Goal: Task Accomplishment & Management: Use online tool/utility

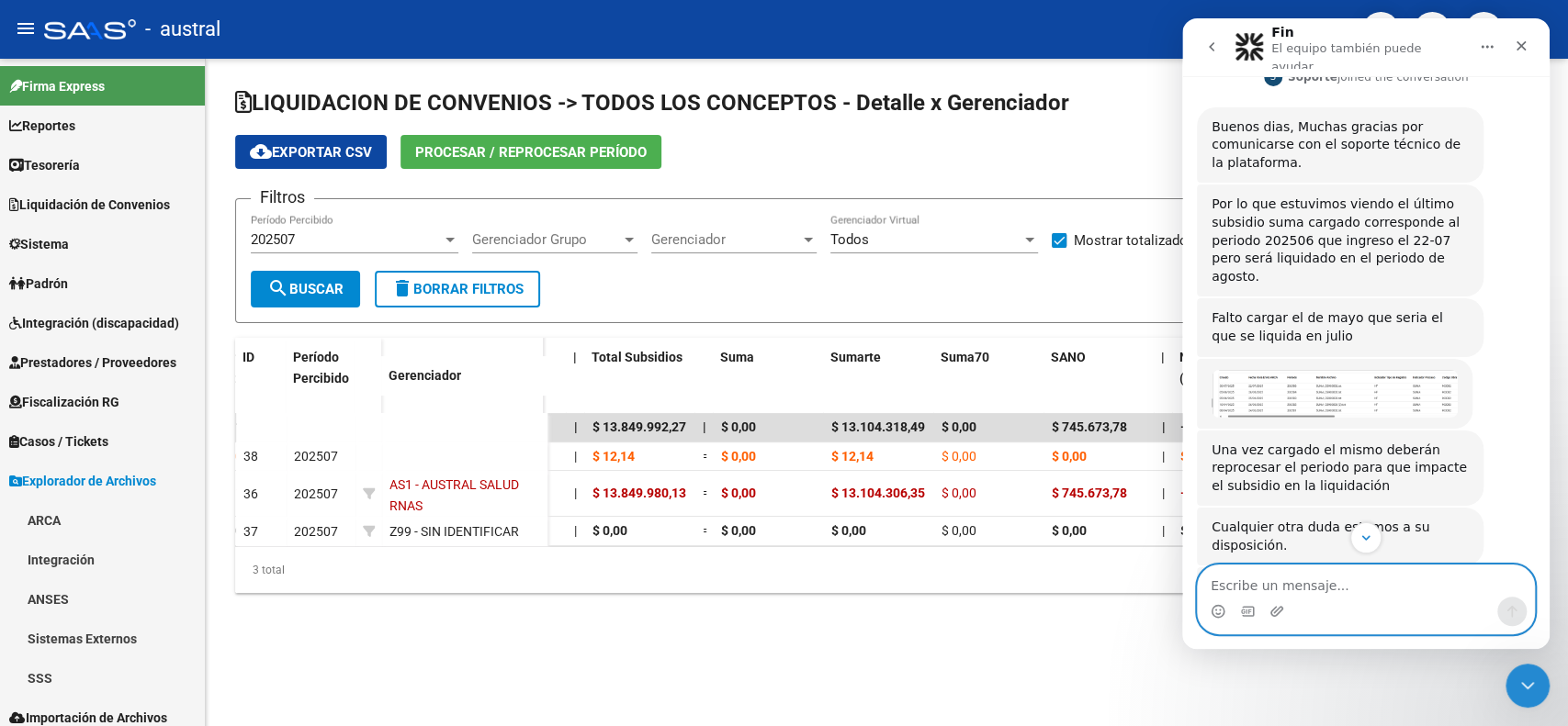
scroll to position [244, 0]
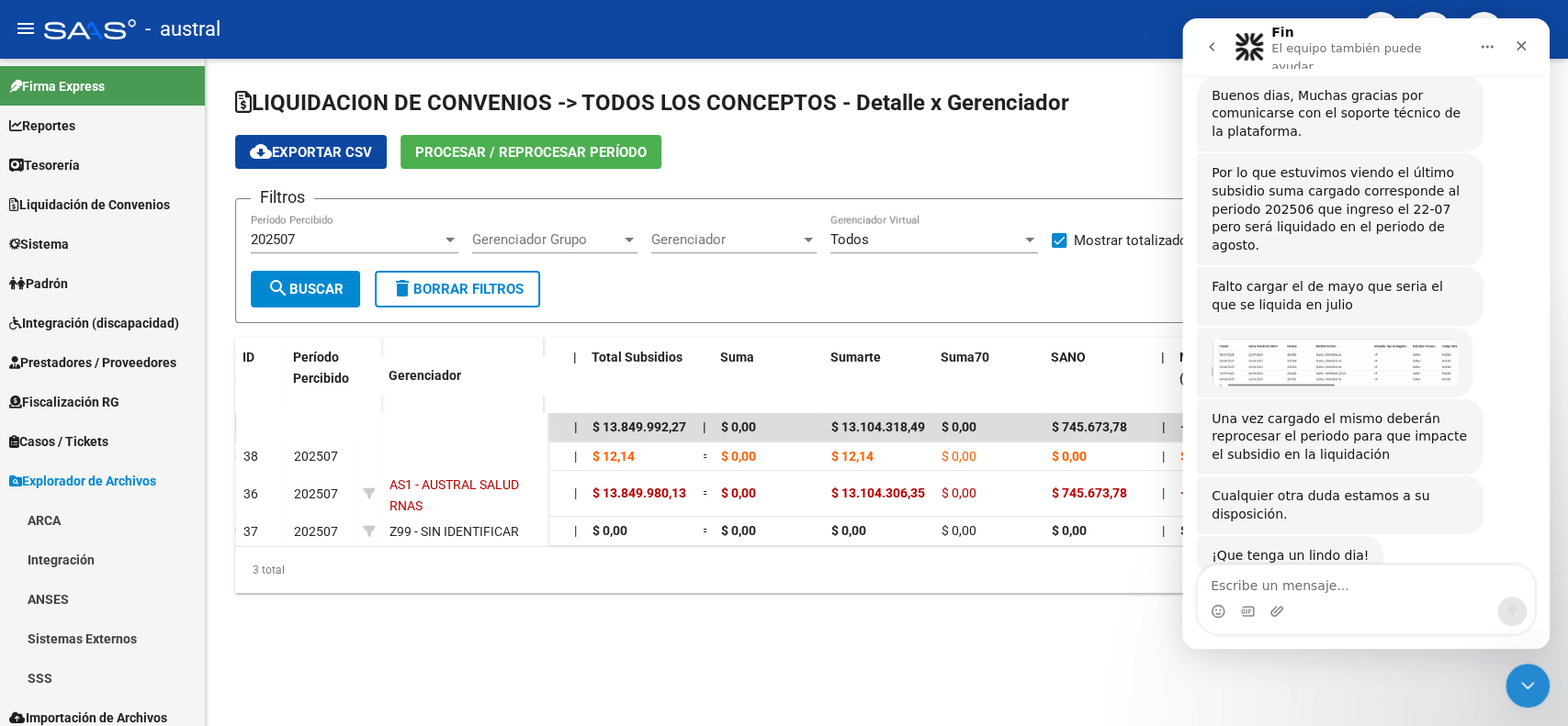
click at [1294, 339] on img "Soporte dice…" at bounding box center [1335, 363] width 246 height 48
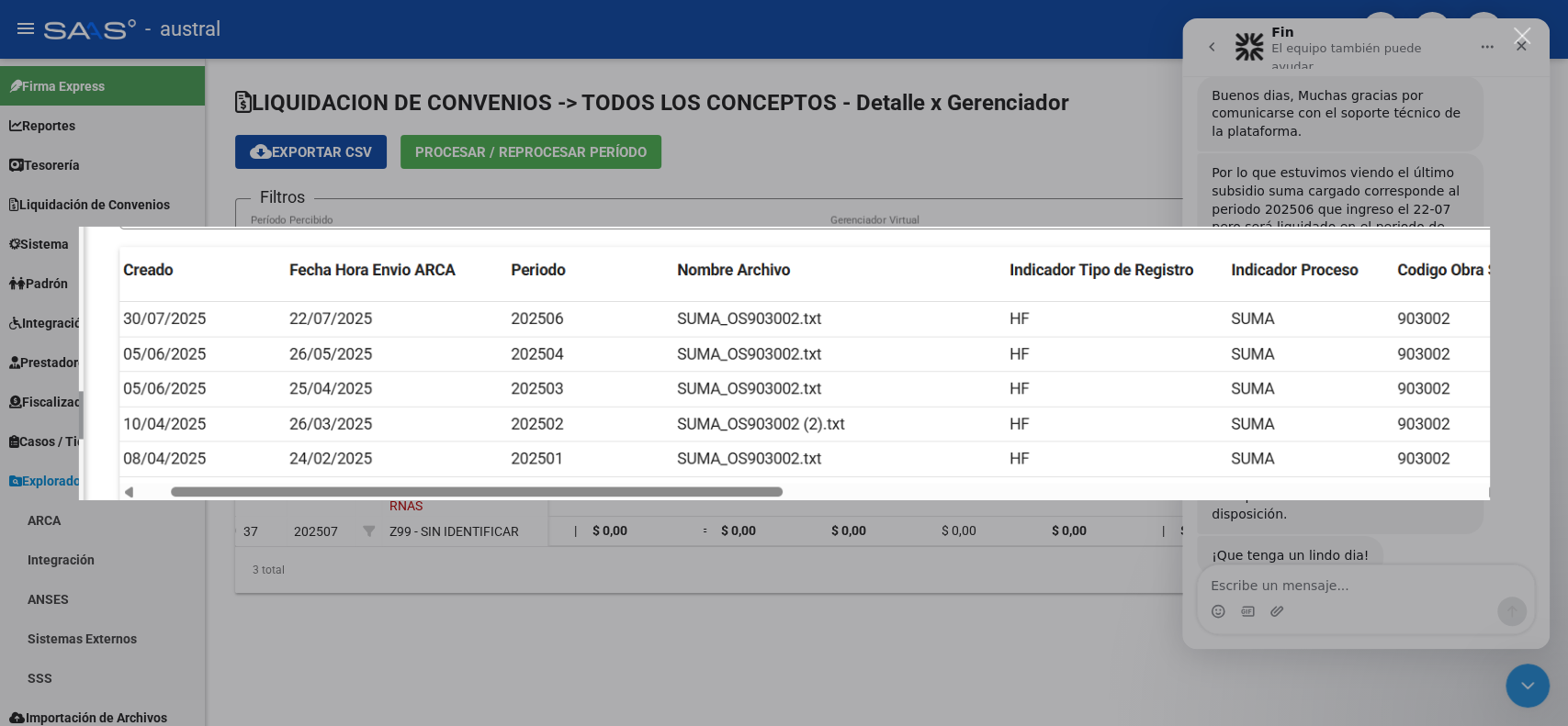
click at [834, 166] on div "Intercom Messenger" at bounding box center [784, 363] width 1568 height 726
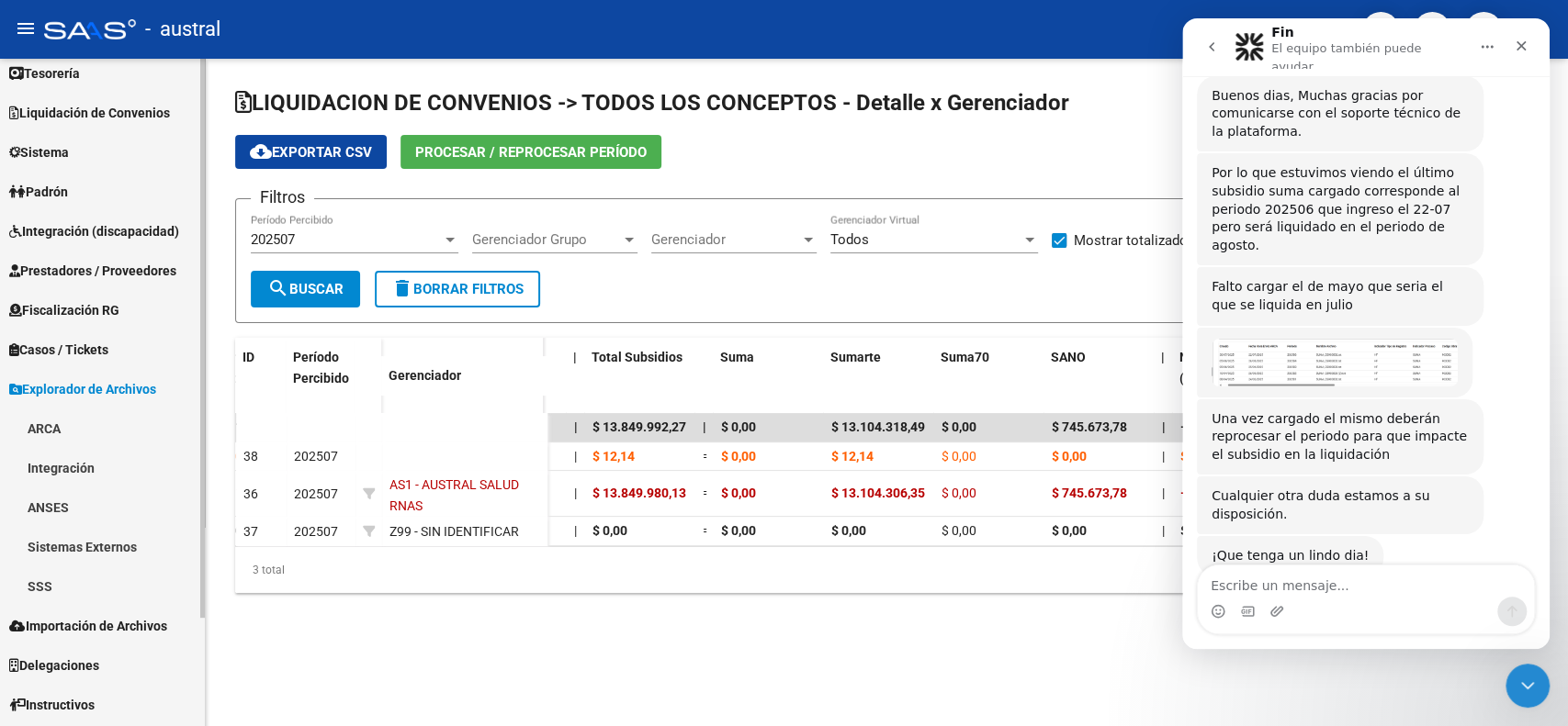
scroll to position [130, 0]
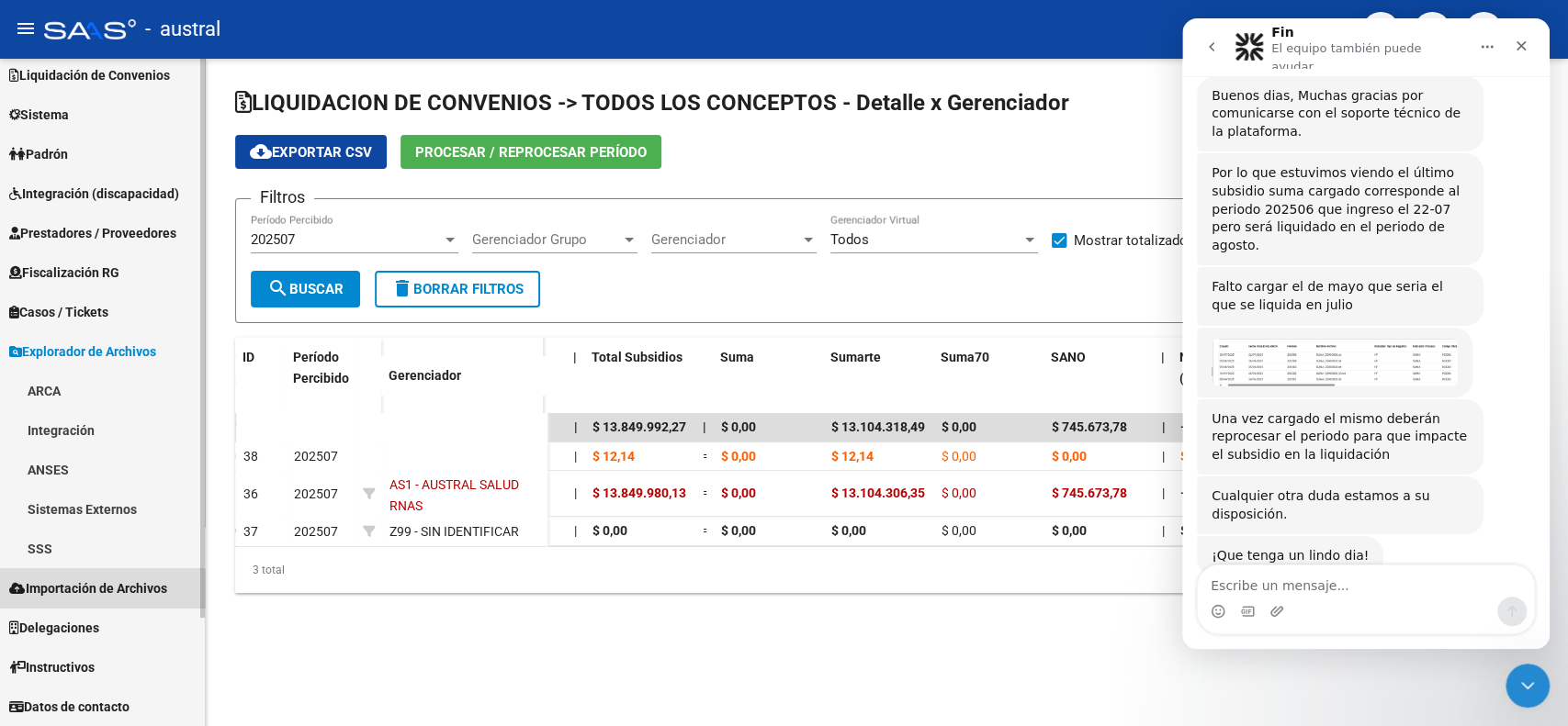
click at [99, 590] on span "Importación de Archivos" at bounding box center [87, 588] width 158 height 20
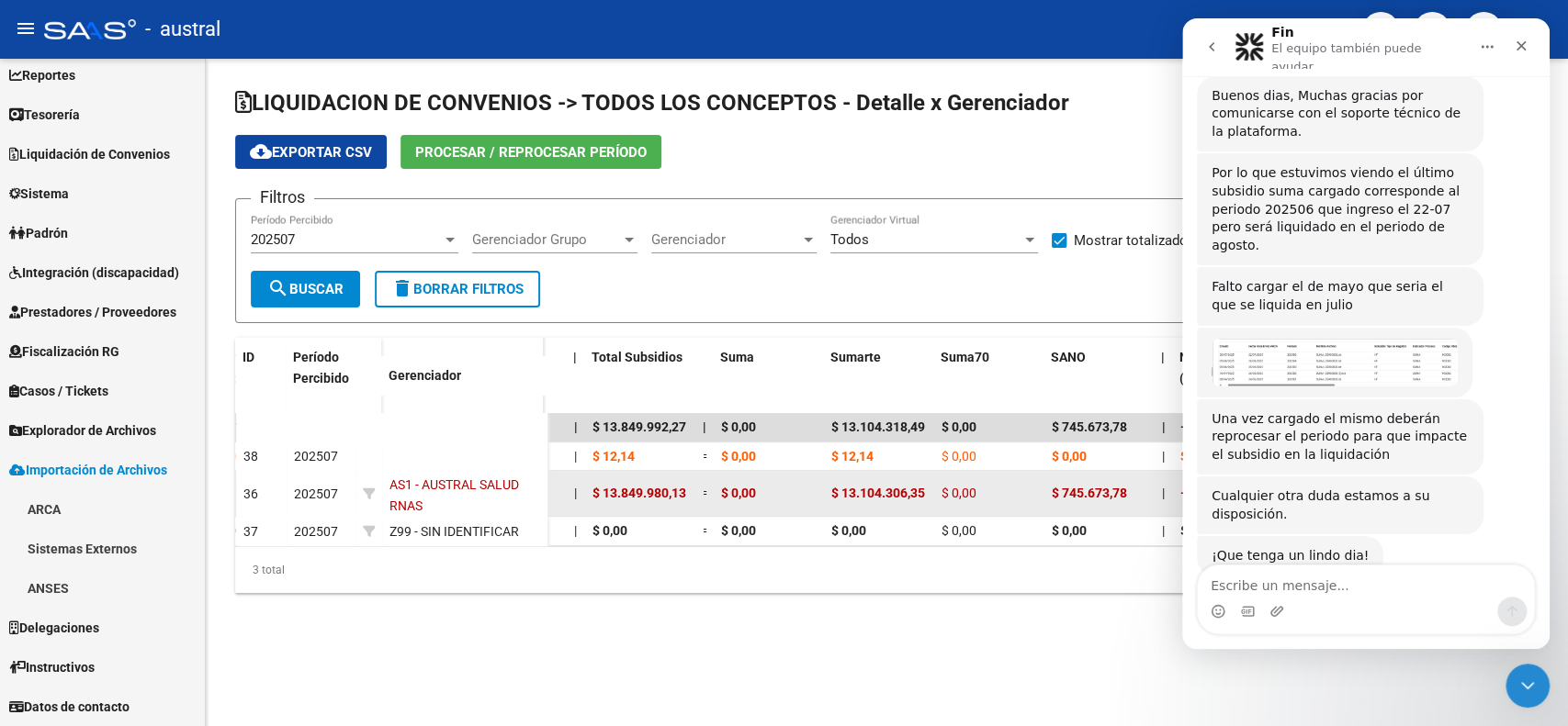
scroll to position [51, 0]
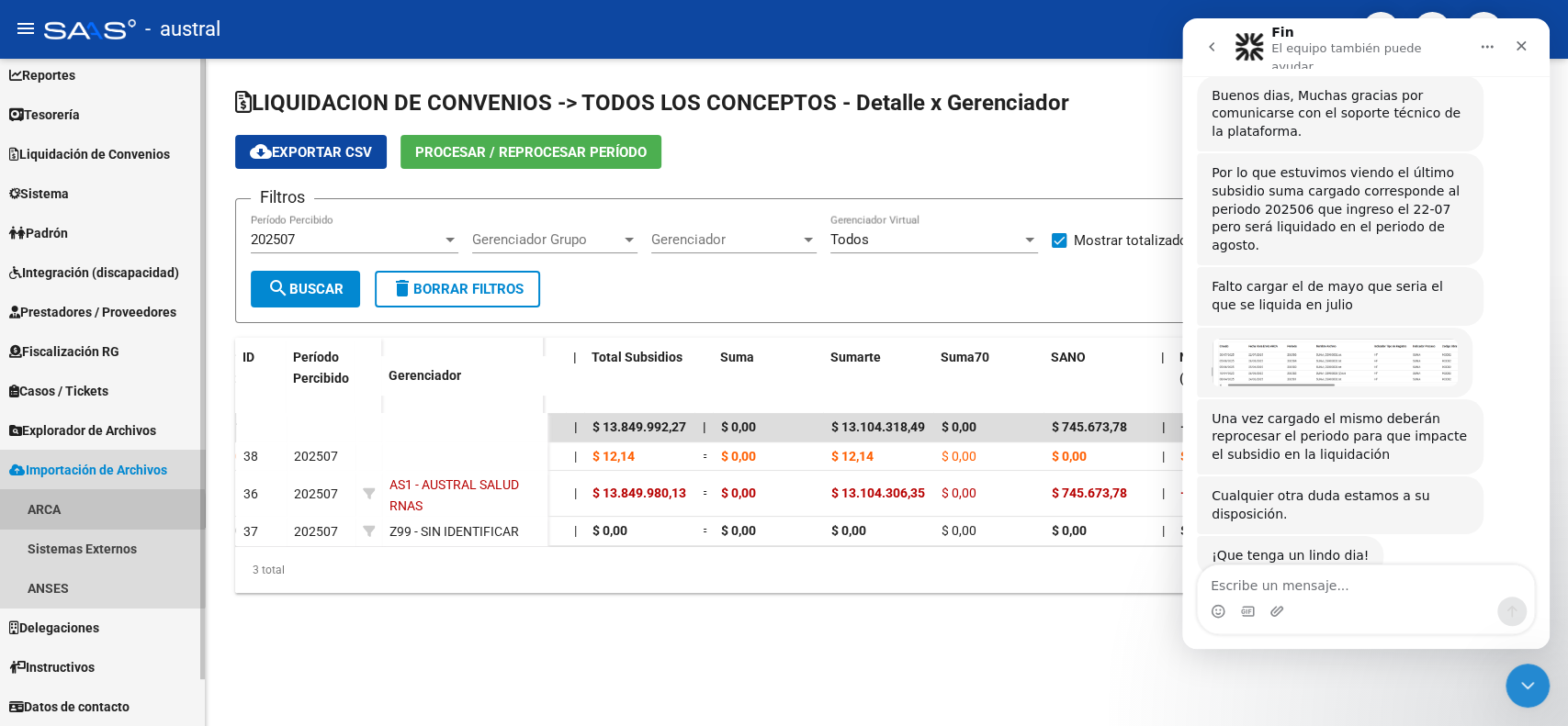
click at [63, 513] on link "ARCA" at bounding box center [102, 509] width 204 height 40
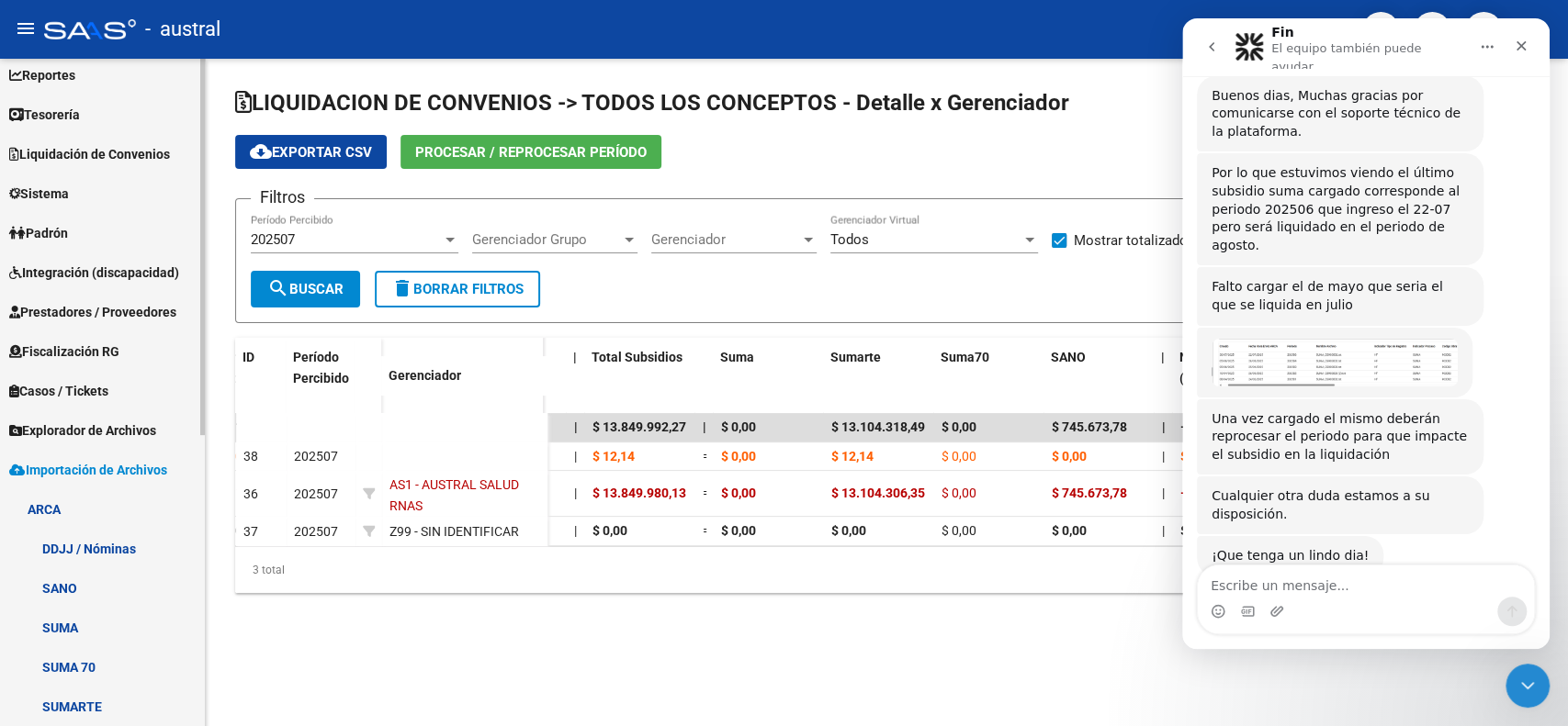
click at [97, 639] on link "SUMA" at bounding box center [102, 628] width 204 height 40
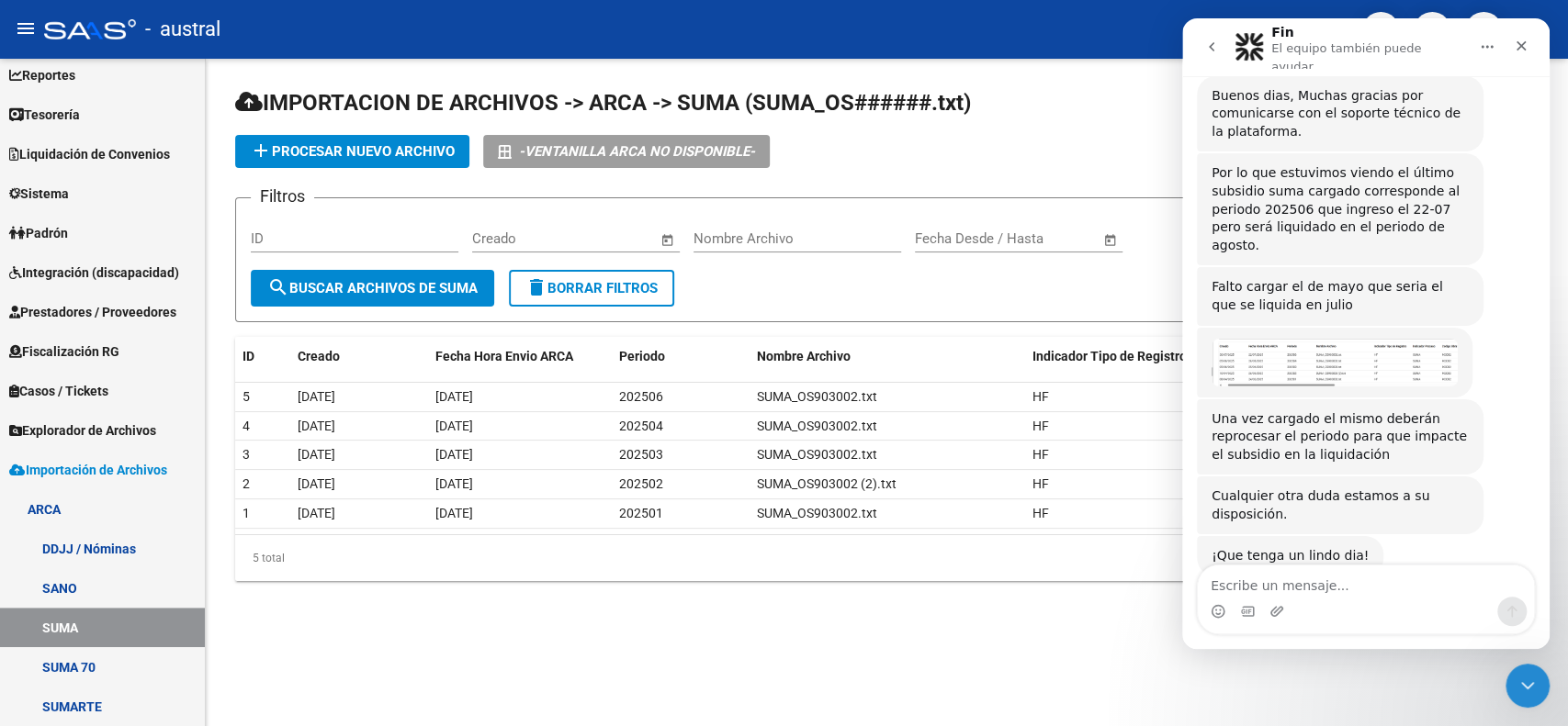
click at [1308, 340] on img "Soporte dice…" at bounding box center [1335, 363] width 246 height 48
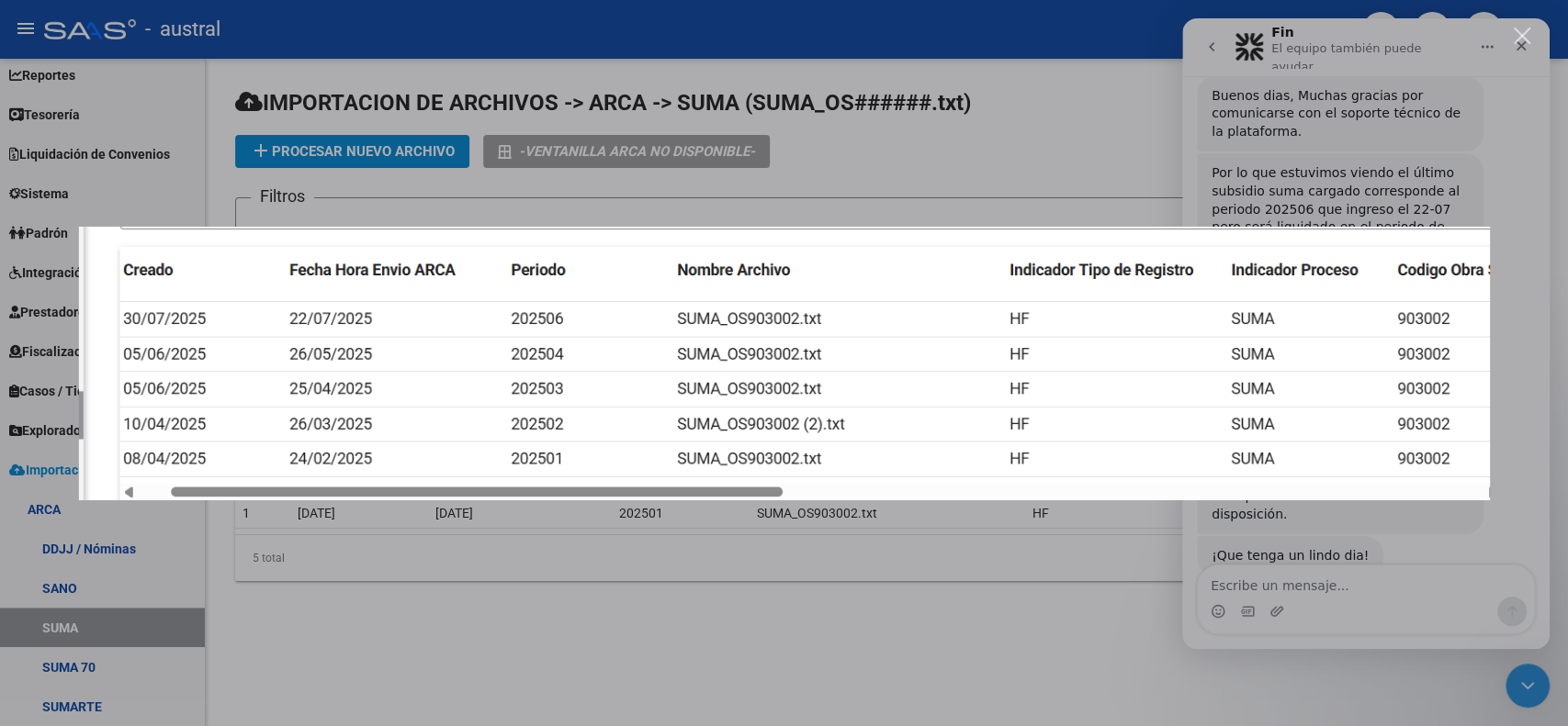
click at [831, 614] on div "Intercom Messenger" at bounding box center [784, 363] width 1568 height 726
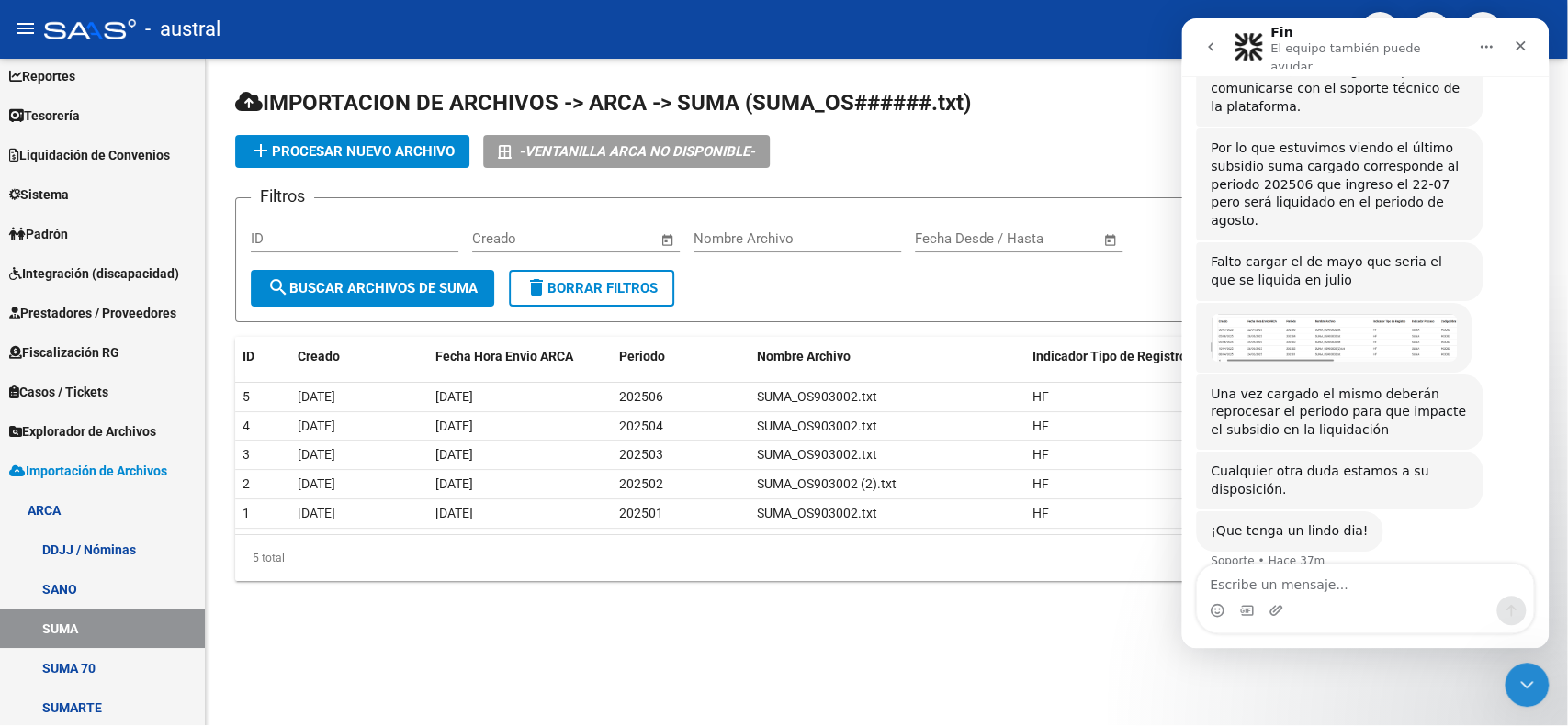
scroll to position [51, 0]
click at [1356, 315] on img "Soporte dice…" at bounding box center [1335, 339] width 246 height 48
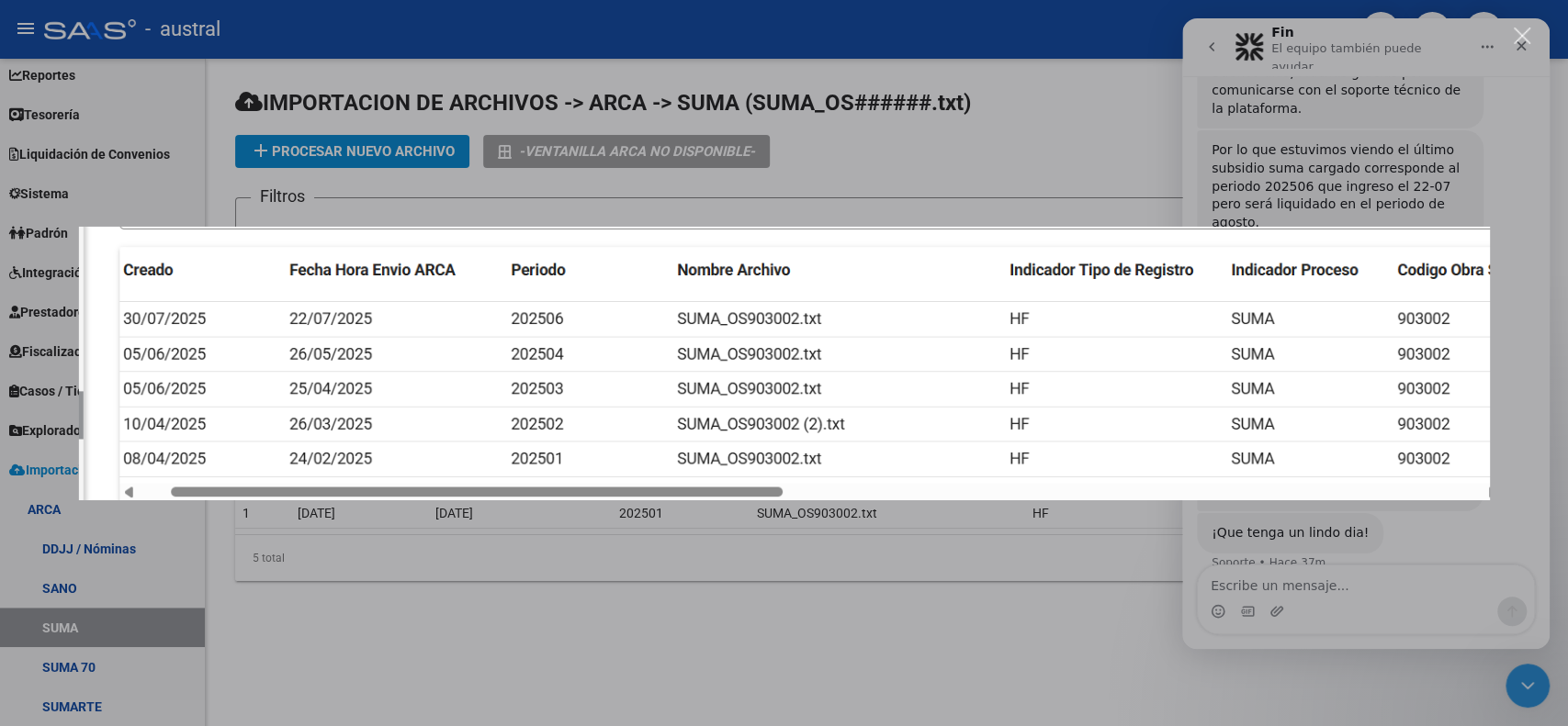
scroll to position [0, 0]
click at [963, 161] on div "Intercom Messenger" at bounding box center [784, 363] width 1568 height 726
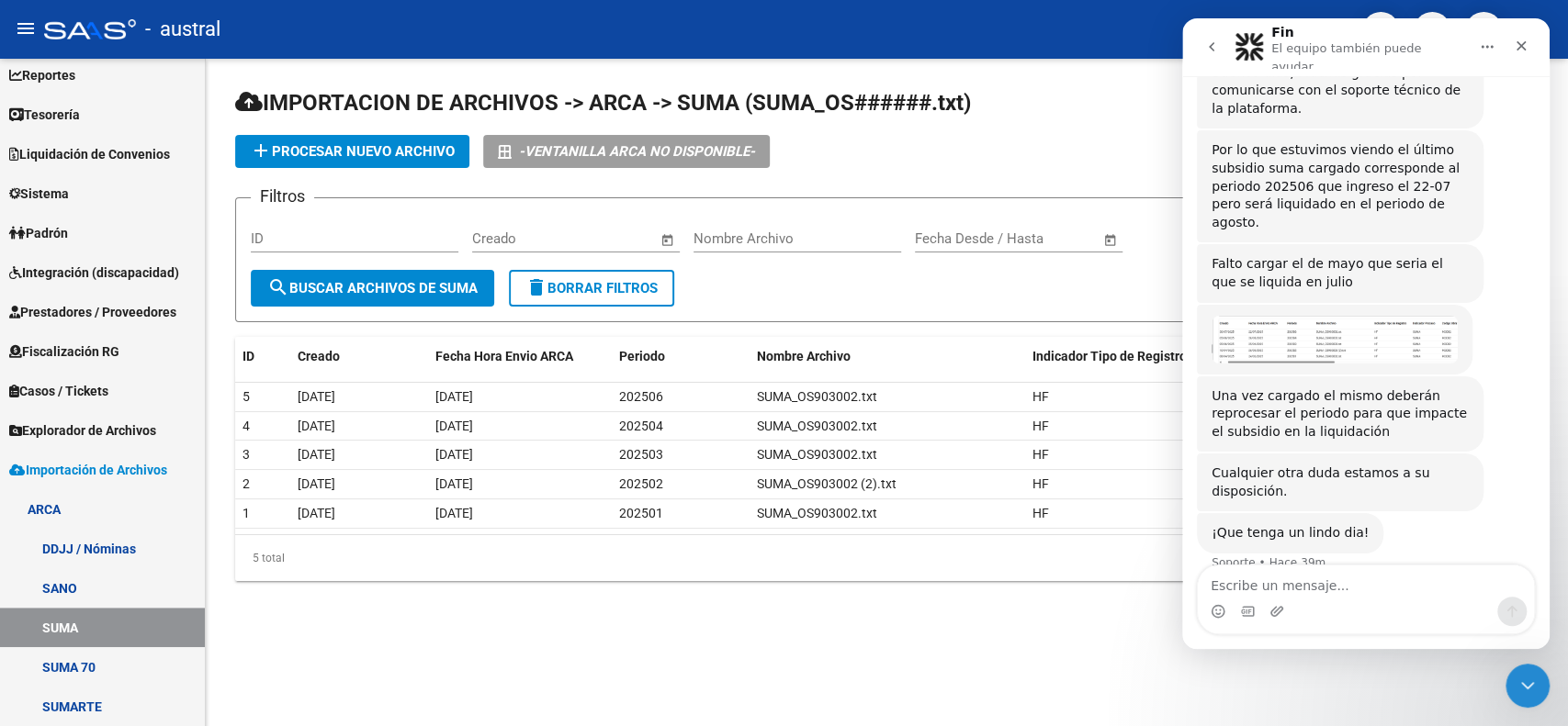
click at [353, 149] on span "add Procesar nuevo archivo" at bounding box center [352, 151] width 204 height 17
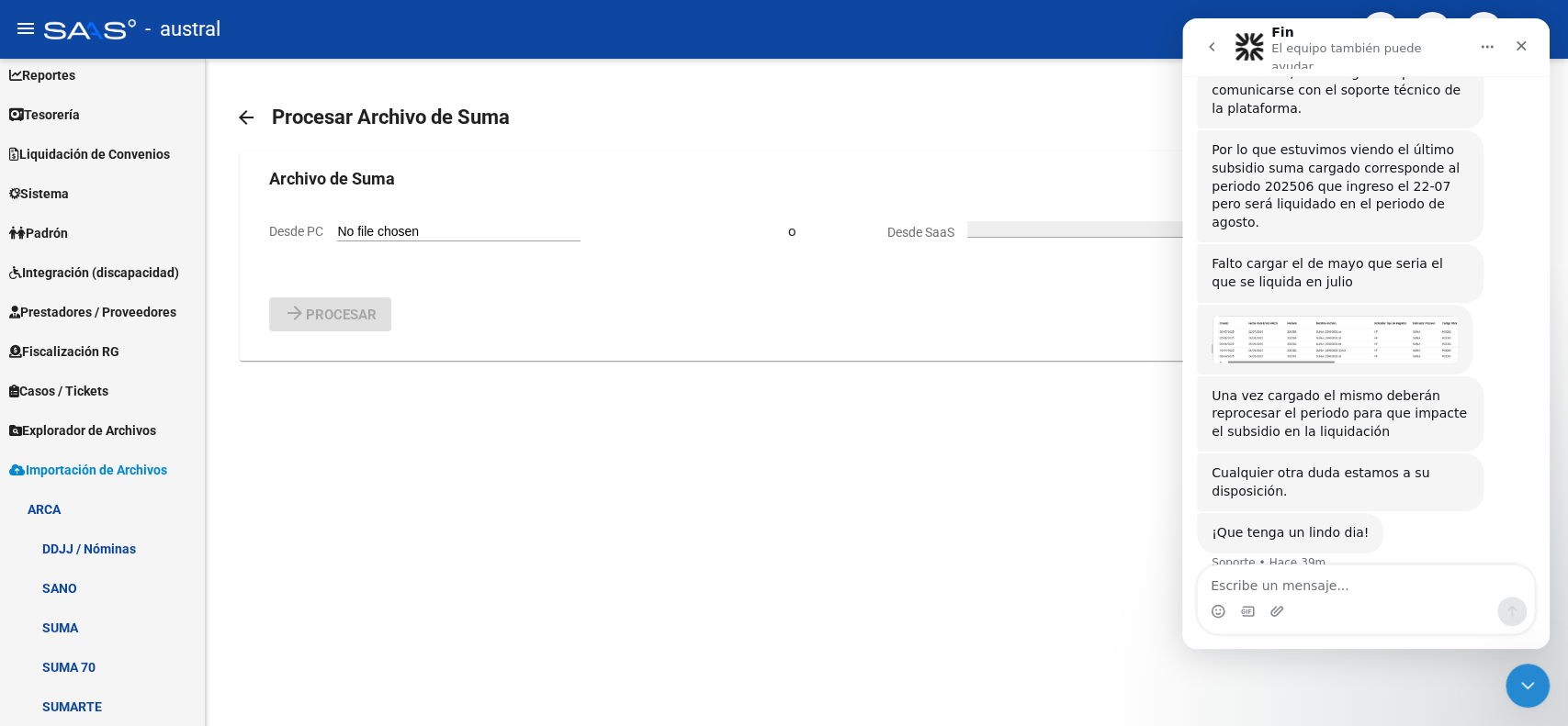
click at [401, 228] on input "Desde PC" at bounding box center [458, 233] width 243 height 18
type input "C:\fakepath\SUMA_OS903002.txt"
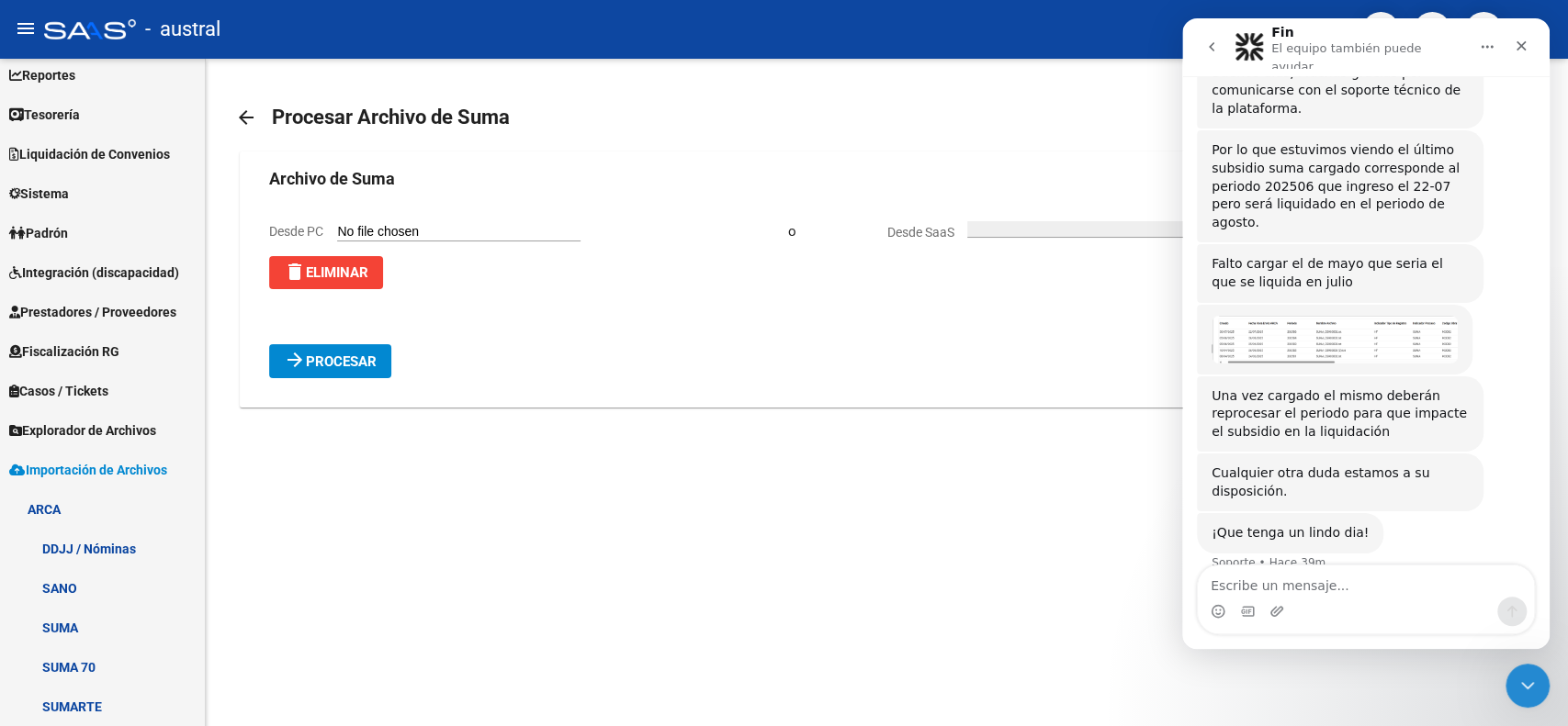
click at [358, 360] on span "Procesar" at bounding box center [340, 361] width 70 height 17
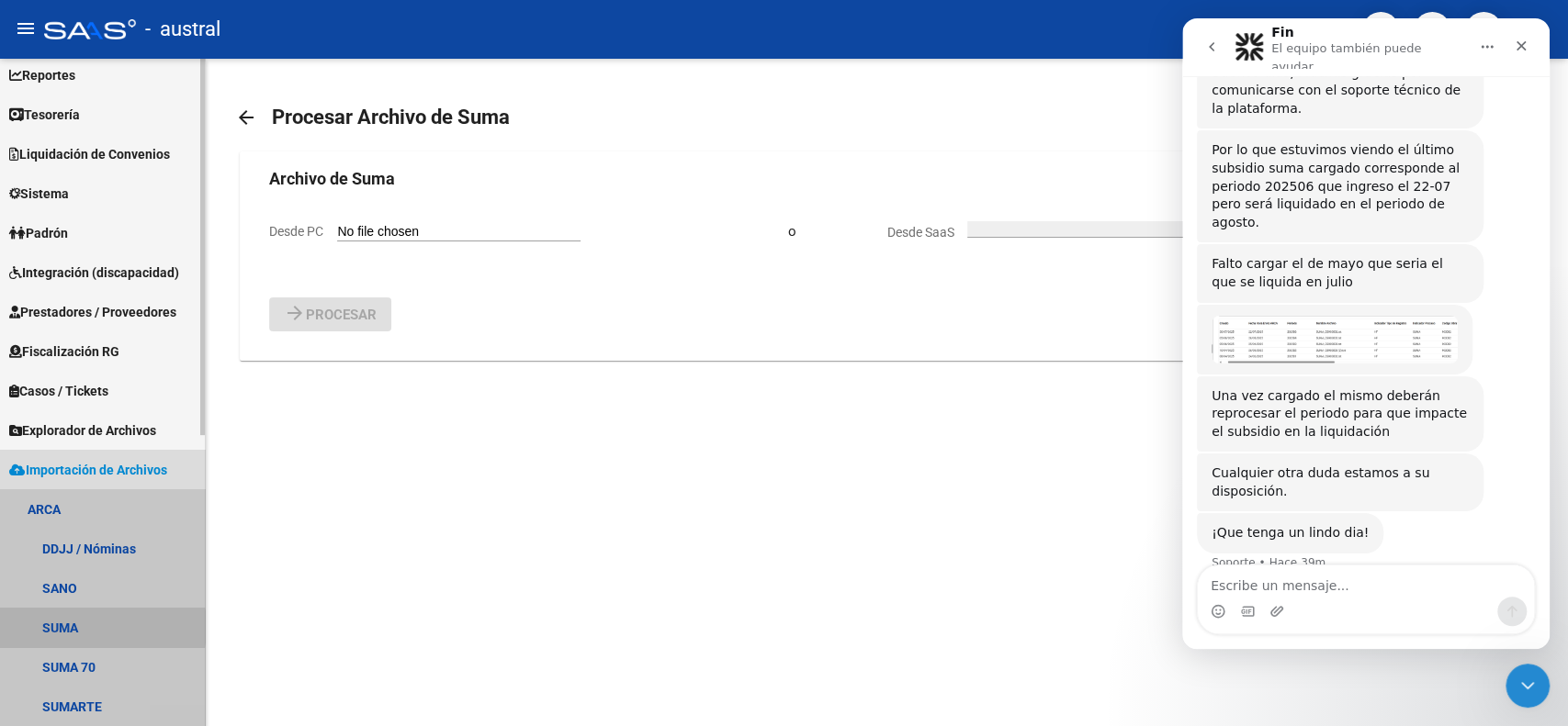
click at [71, 627] on link "SUMA" at bounding box center [102, 628] width 204 height 40
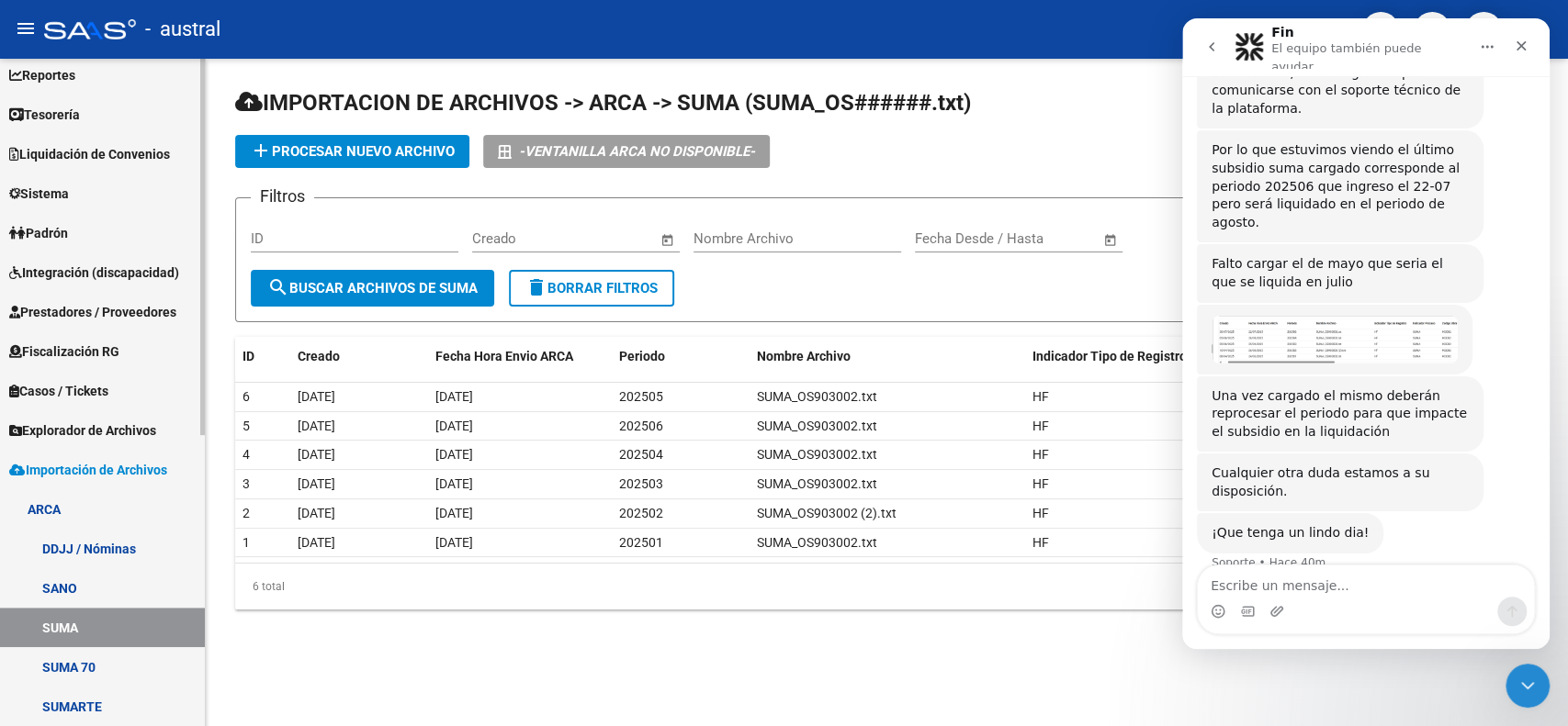
click at [110, 149] on span "Liquidación de Convenios" at bounding box center [89, 154] width 161 height 20
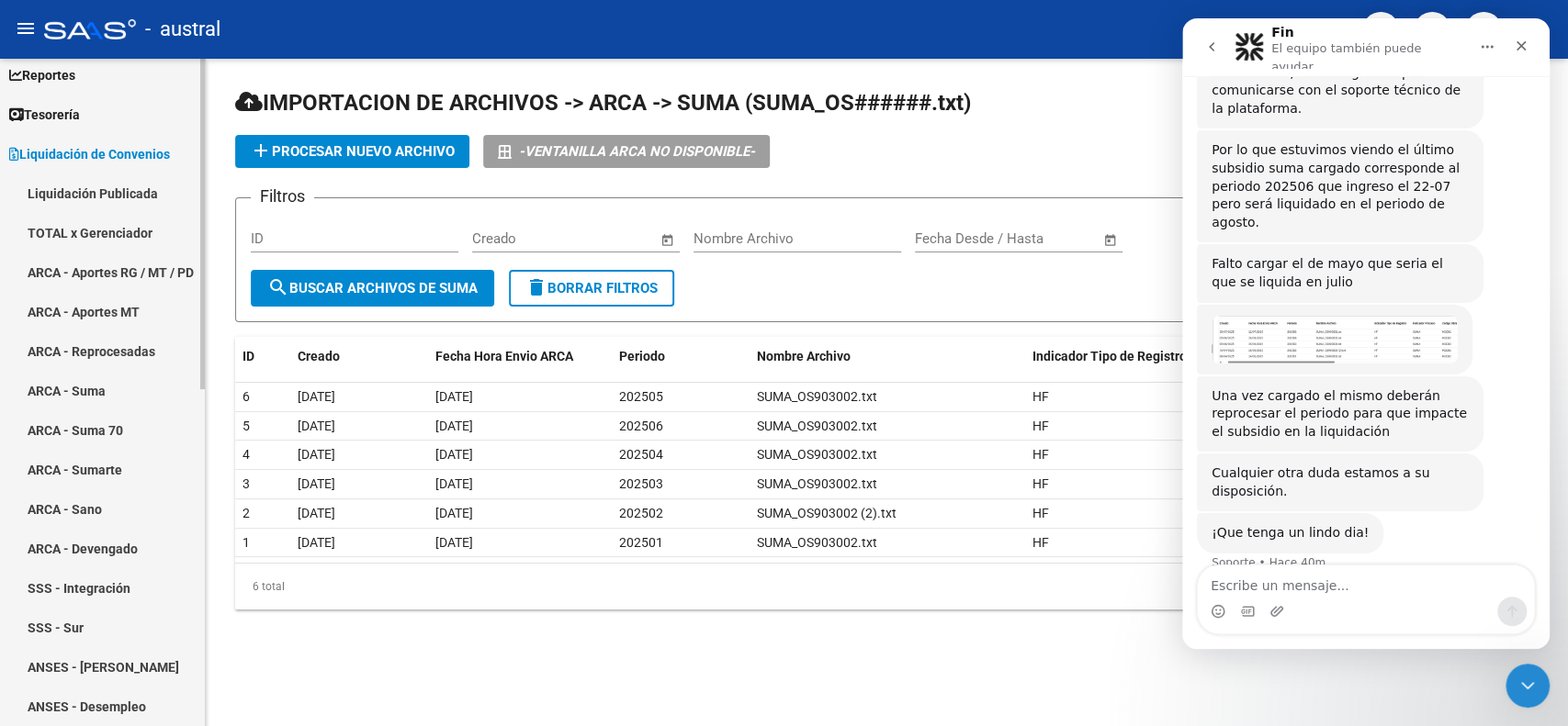
click at [97, 181] on link "Liquidación Publicada" at bounding box center [102, 193] width 204 height 40
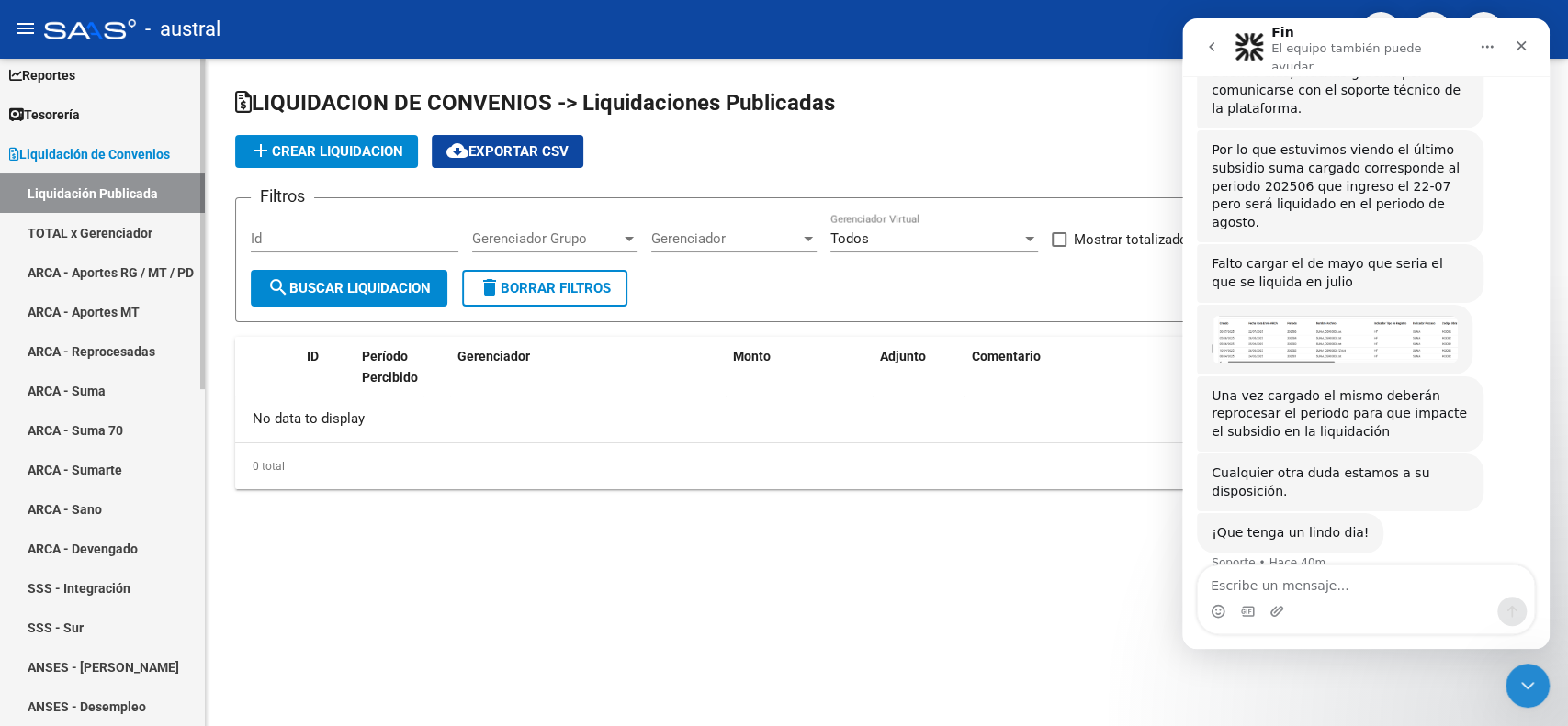
checkbox input "true"
click at [88, 239] on link "TOTAL x Gerenciador" at bounding box center [102, 233] width 204 height 40
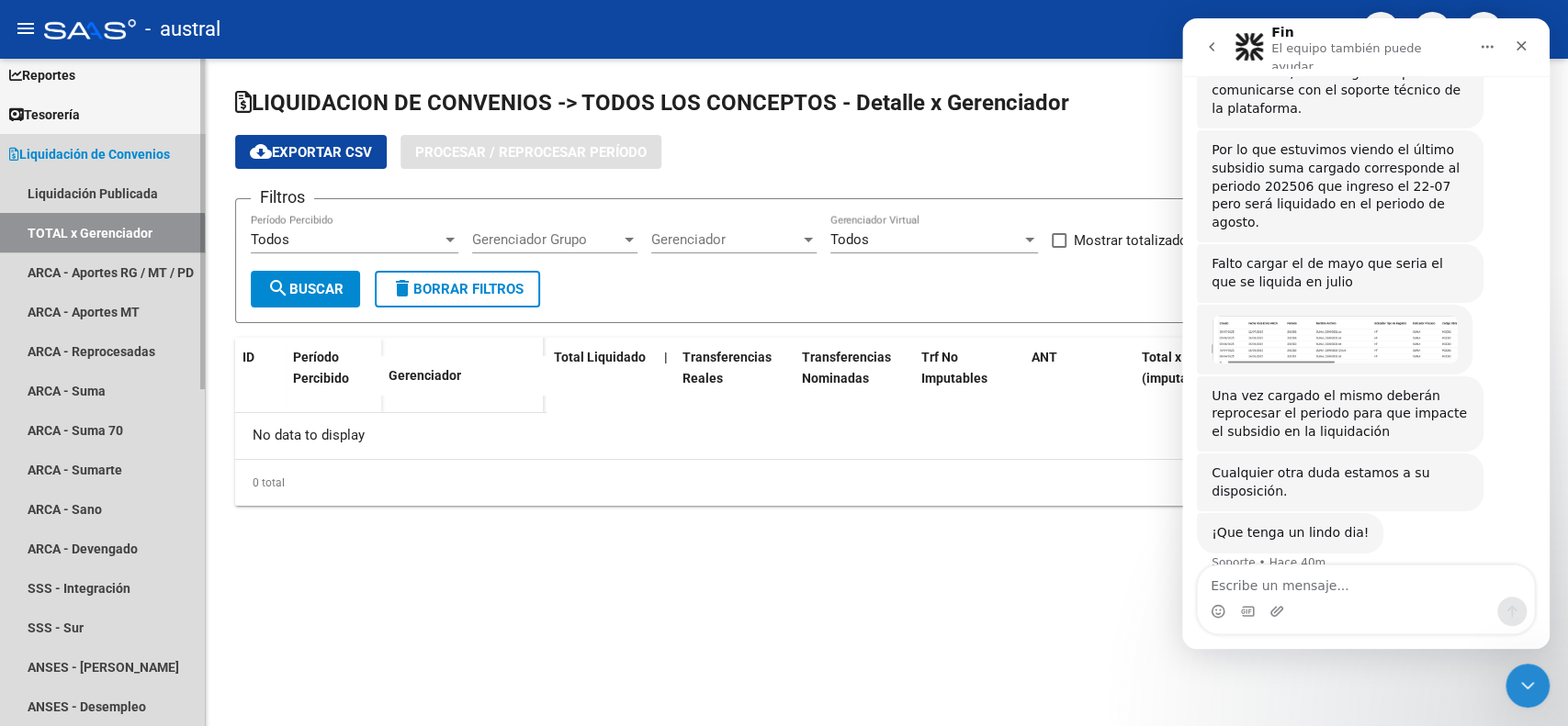
checkbox input "true"
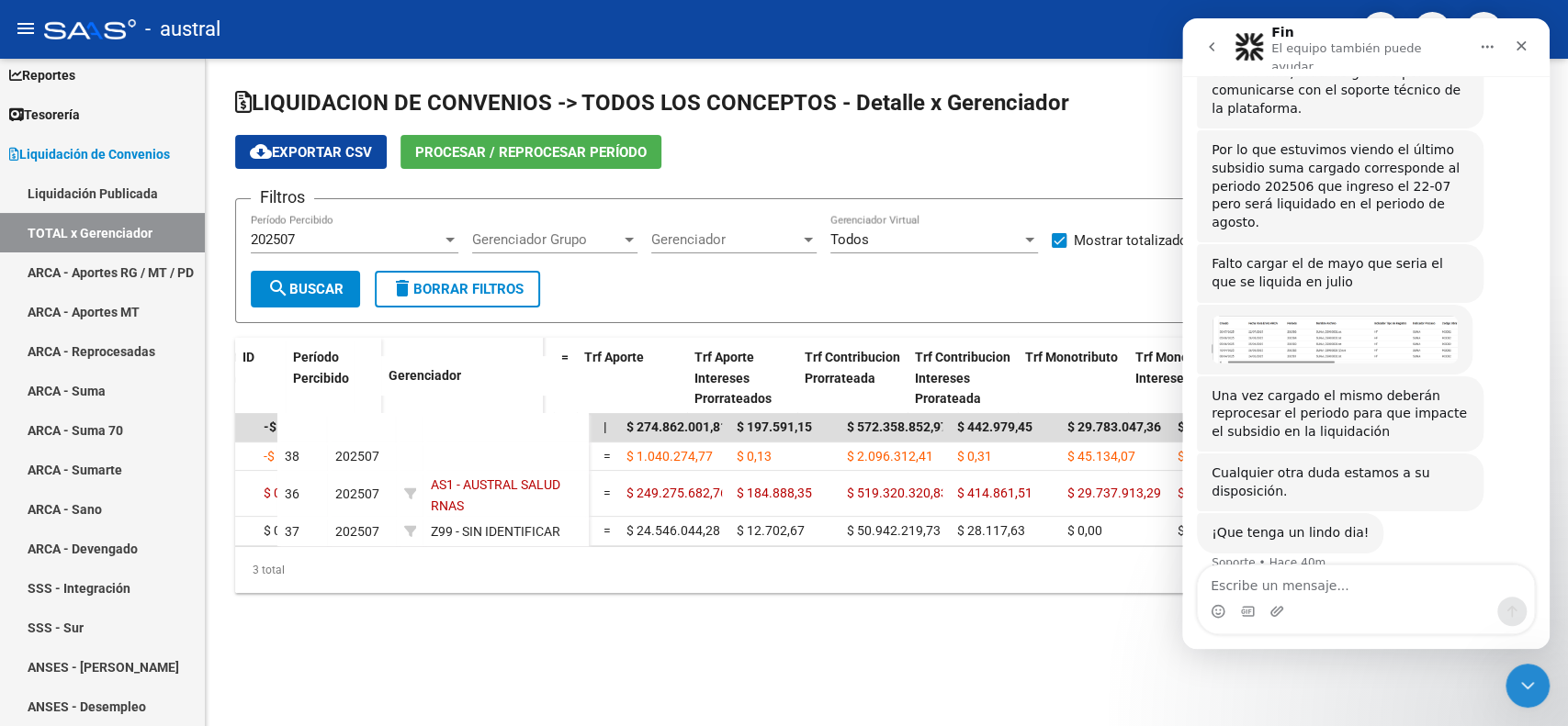
scroll to position [0, 728]
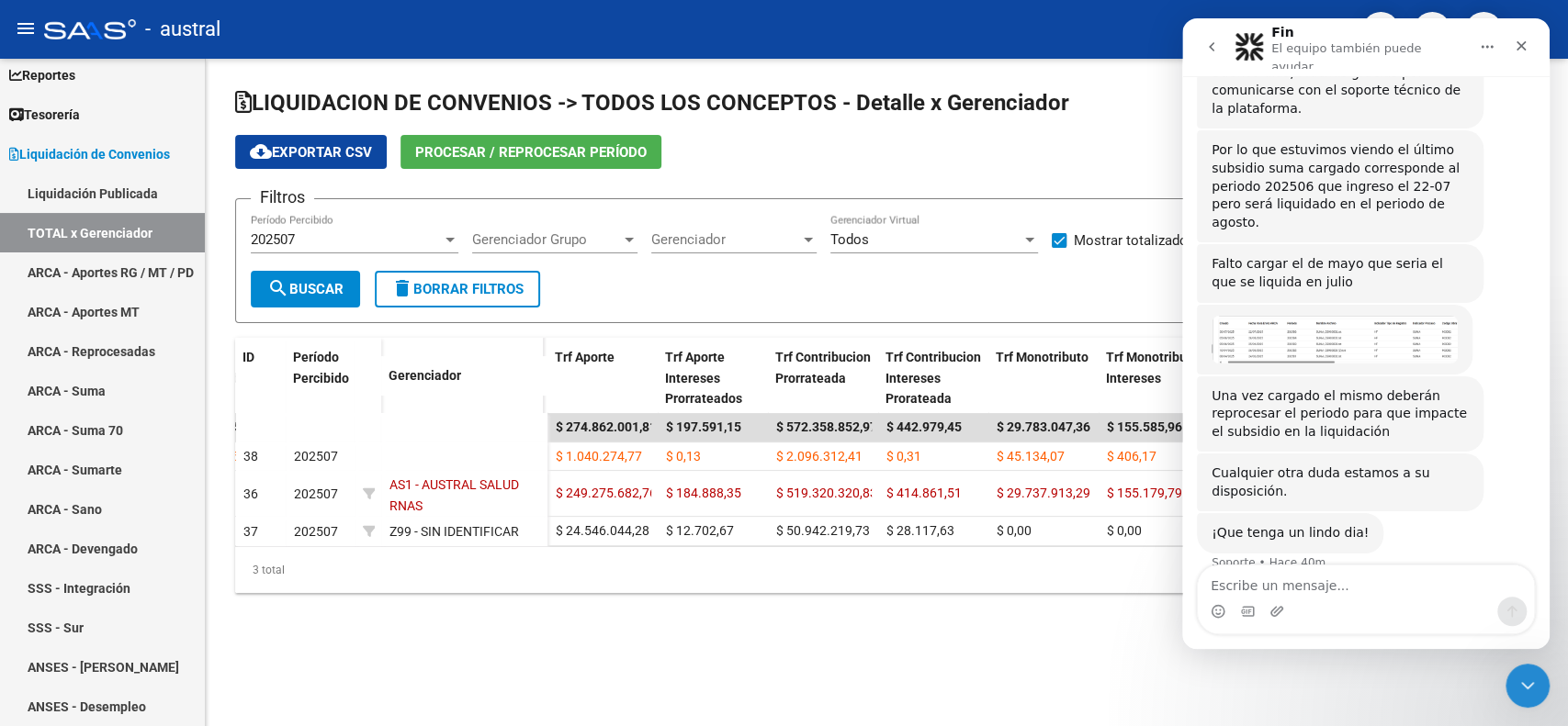
click at [1206, 41] on icon "go back" at bounding box center [1212, 47] width 15 height 15
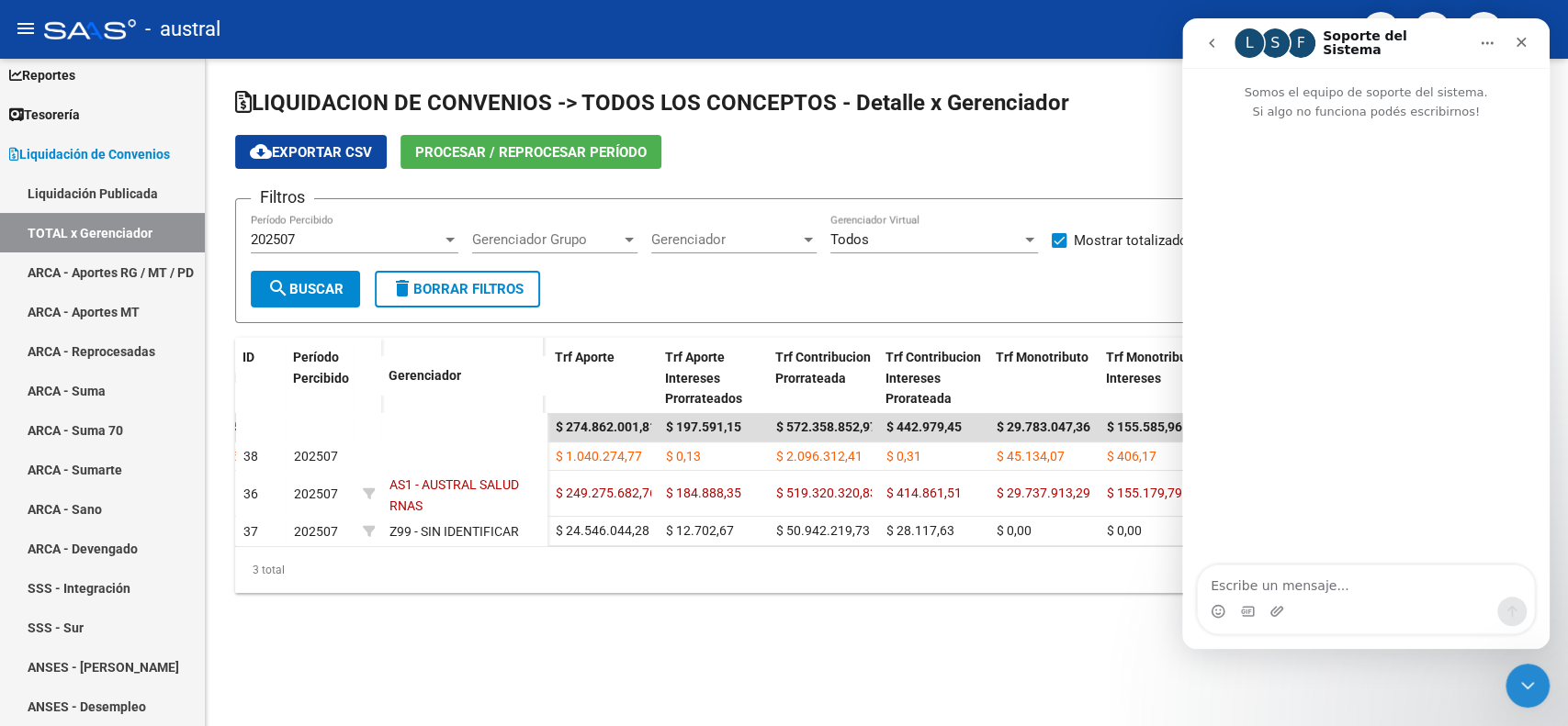
scroll to position [0, 0]
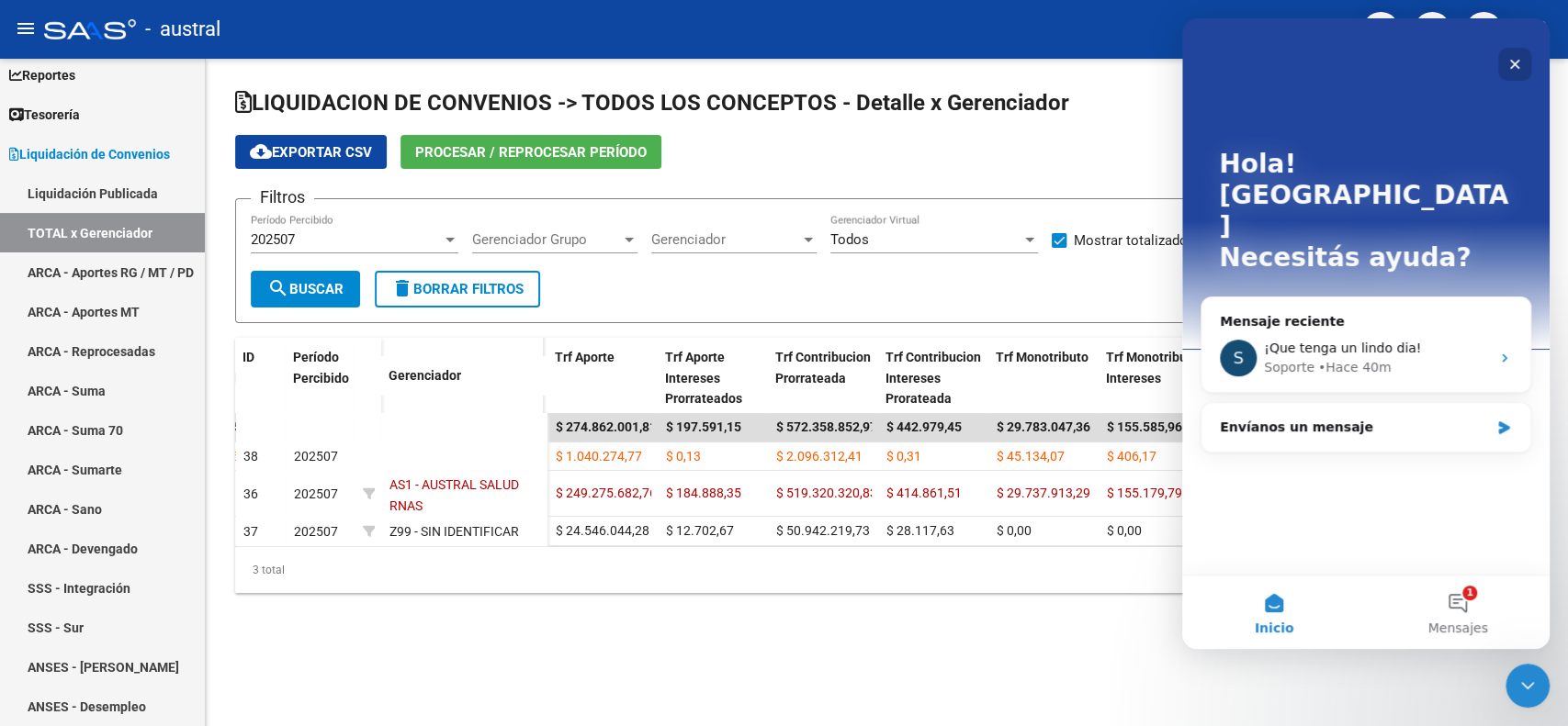
click at [1524, 64] on div "Cerrar" at bounding box center [1514, 63] width 33 height 33
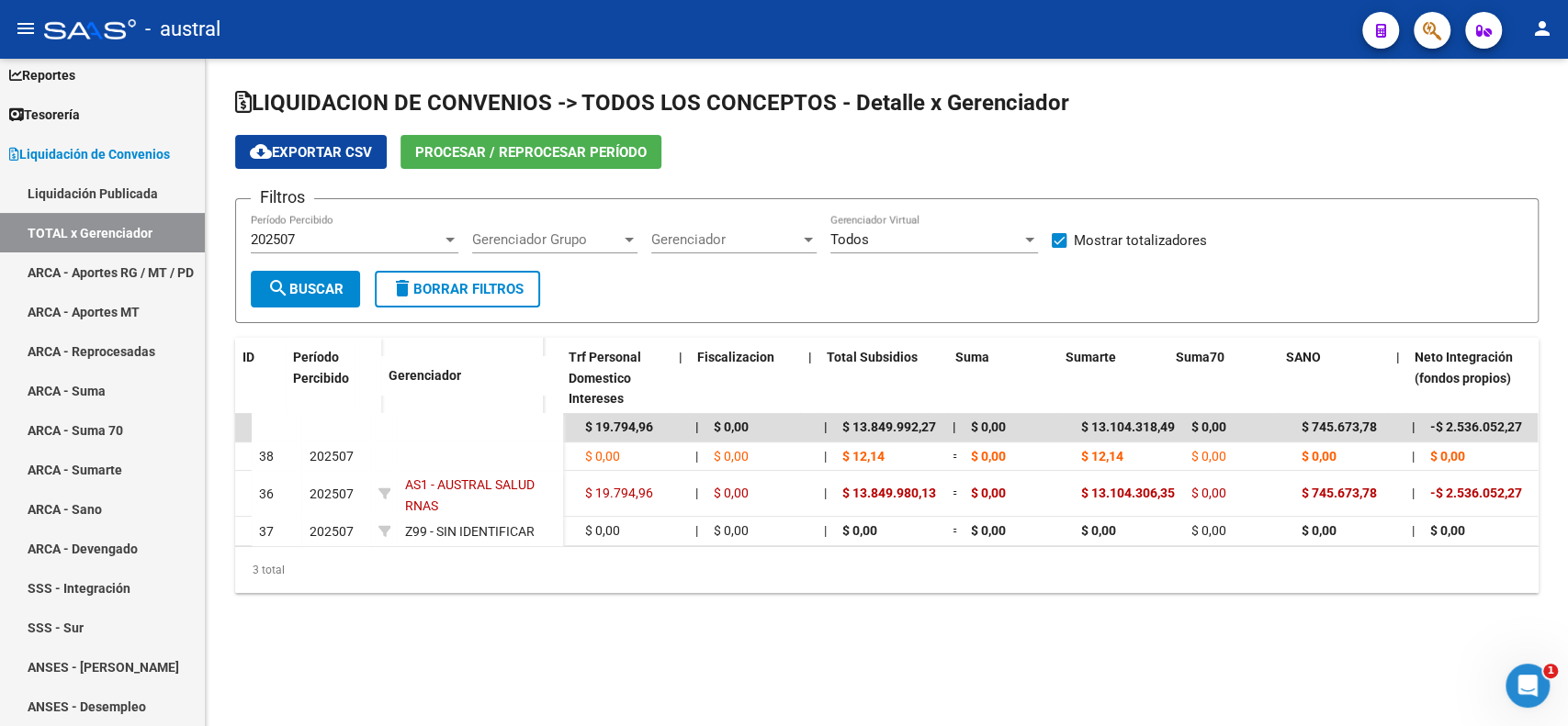
scroll to position [0, 1487]
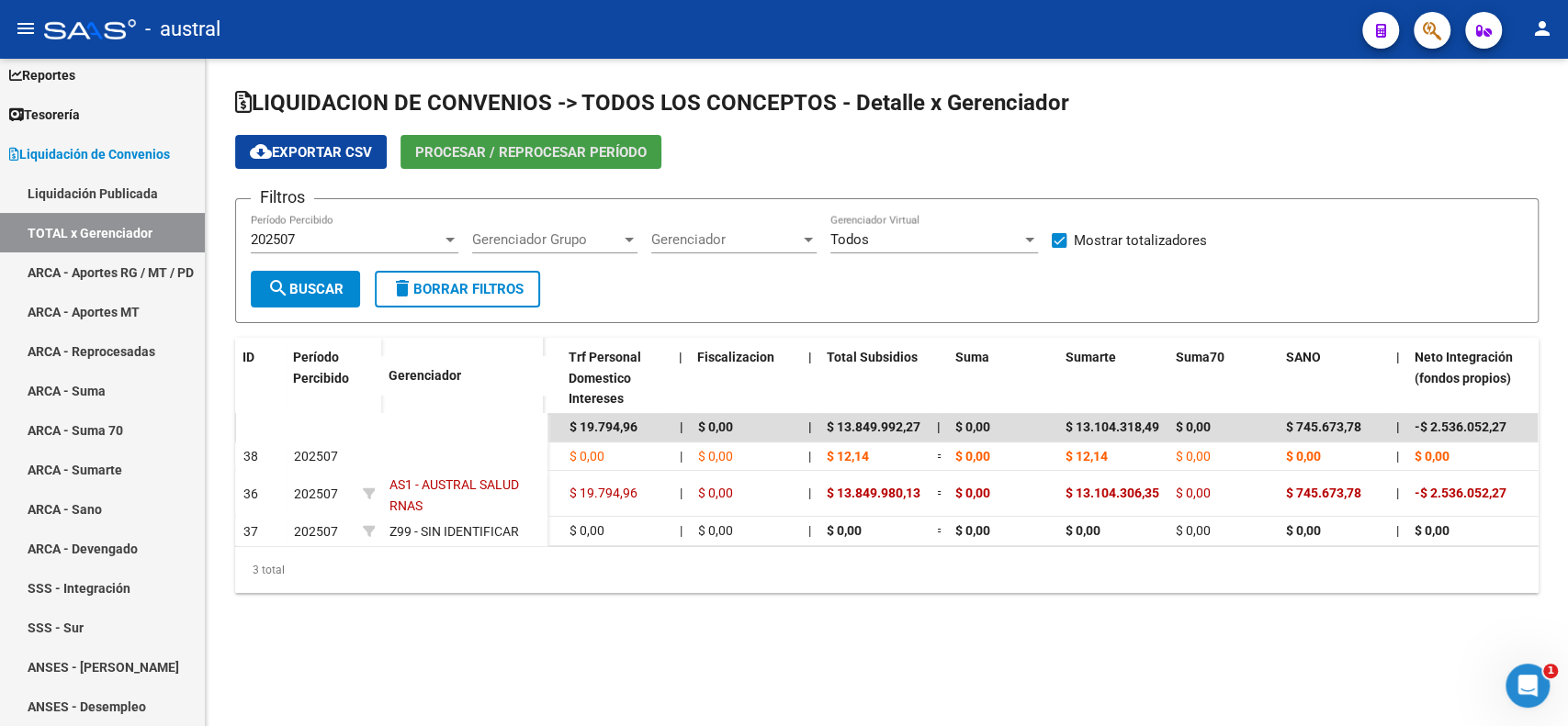
click at [526, 155] on span "Procesar / Reprocesar período" at bounding box center [530, 152] width 231 height 17
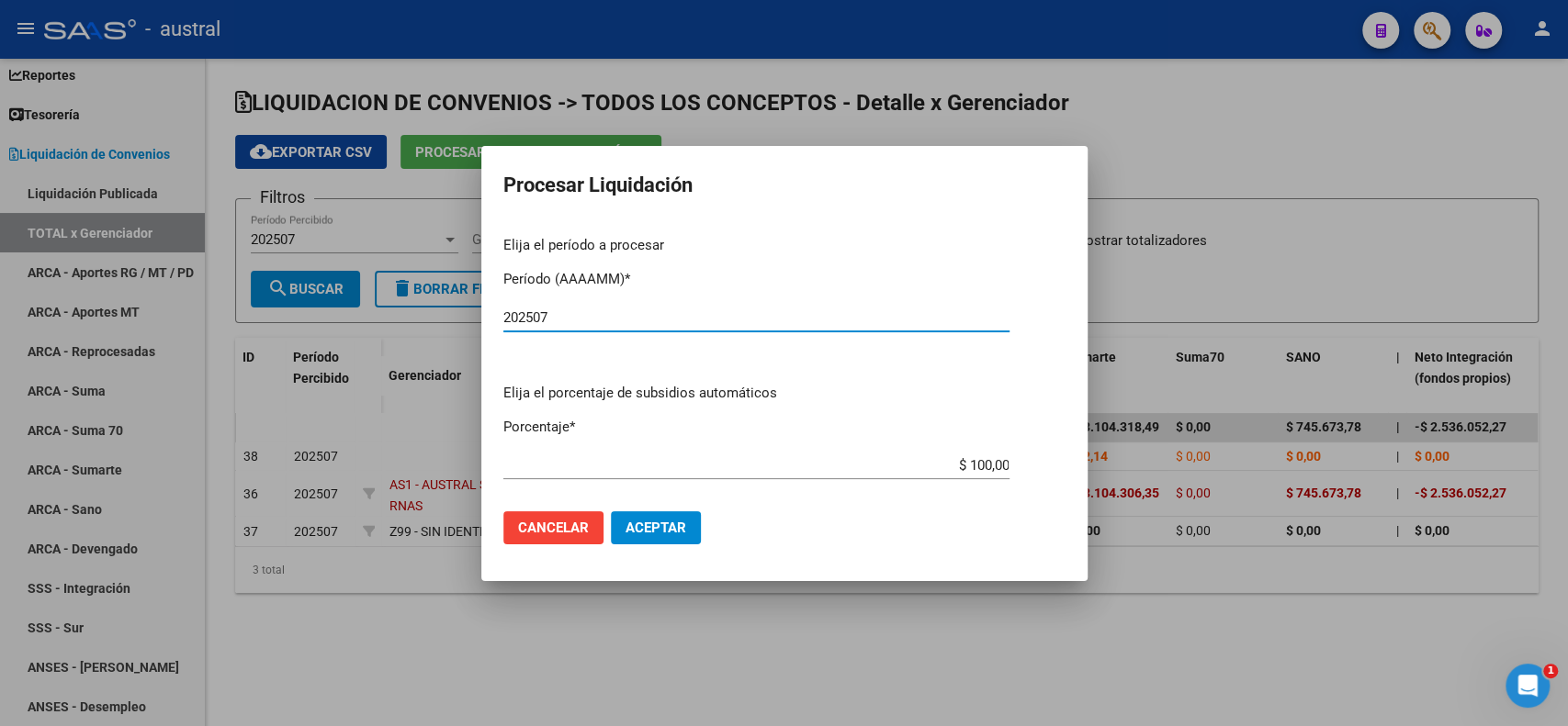
type input "202507"
click at [639, 520] on span "Aceptar" at bounding box center [655, 528] width 61 height 17
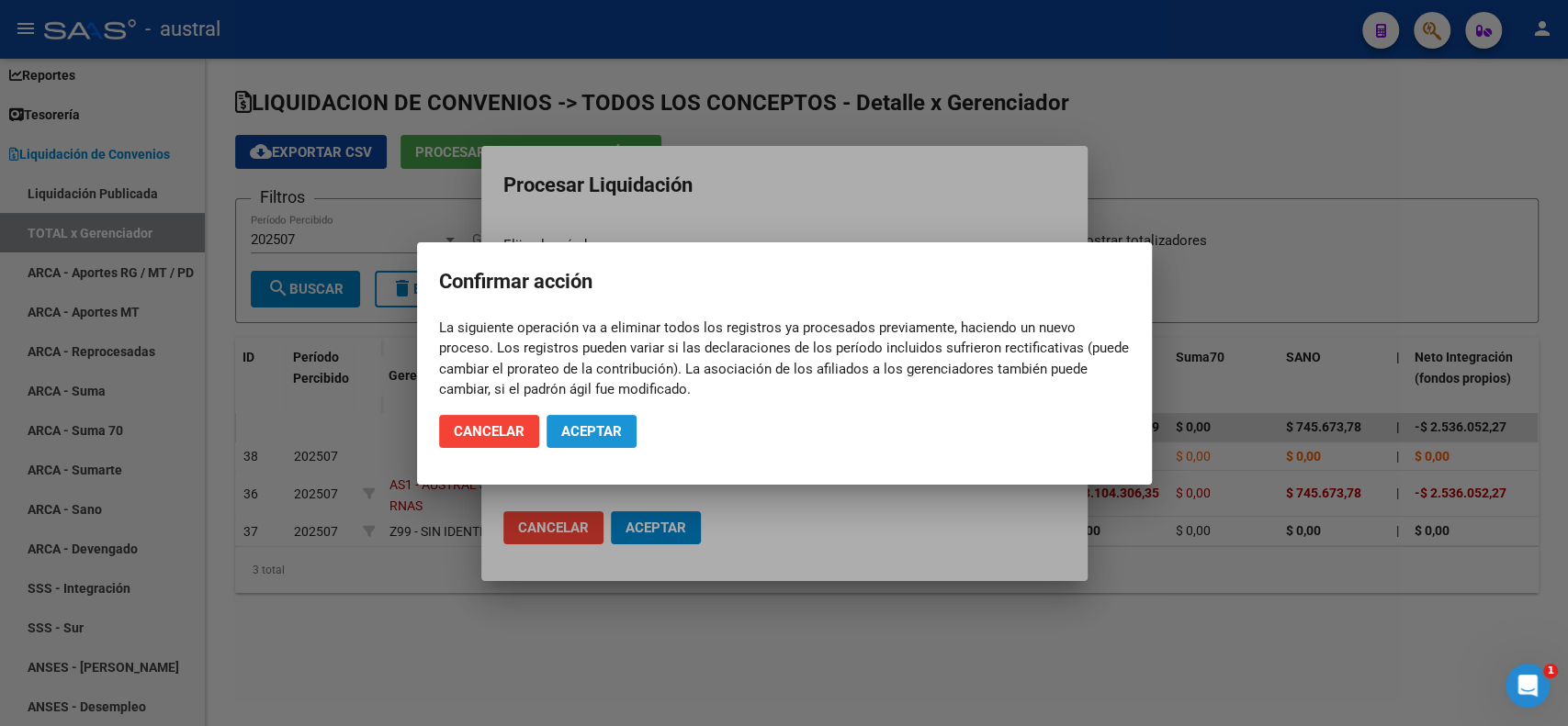
click at [625, 426] on button "Aceptar" at bounding box center [591, 430] width 90 height 33
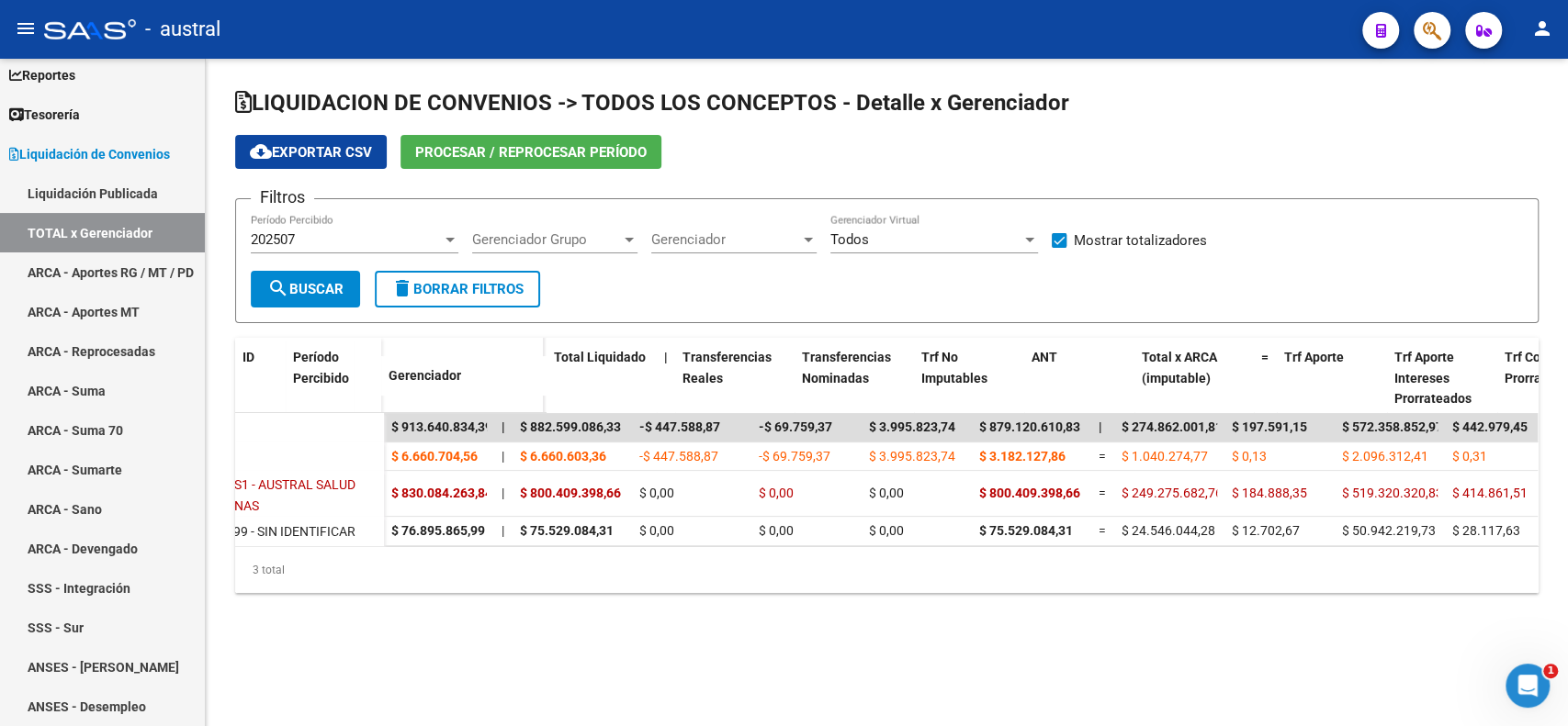
scroll to position [0, 0]
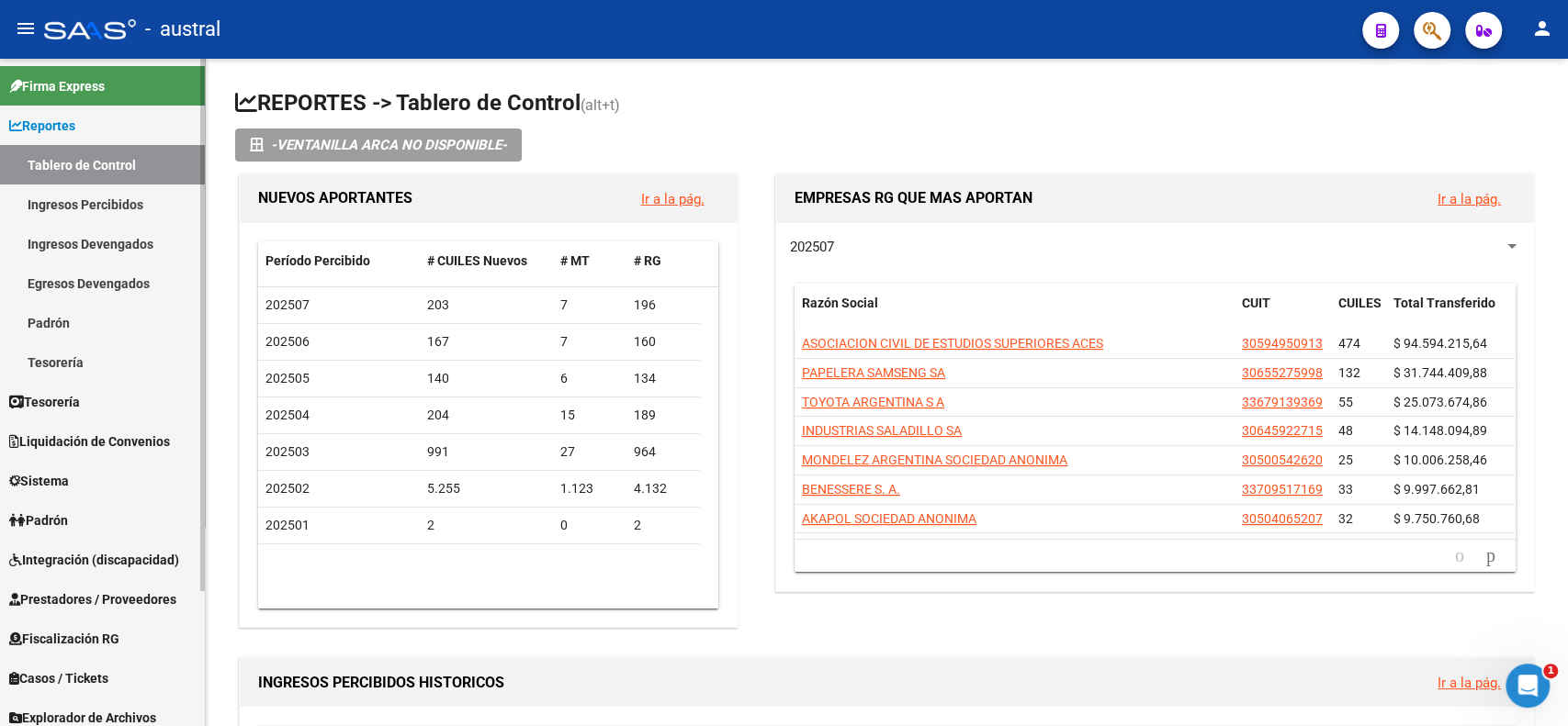
click at [76, 435] on span "Liquidación de Convenios" at bounding box center [89, 441] width 161 height 20
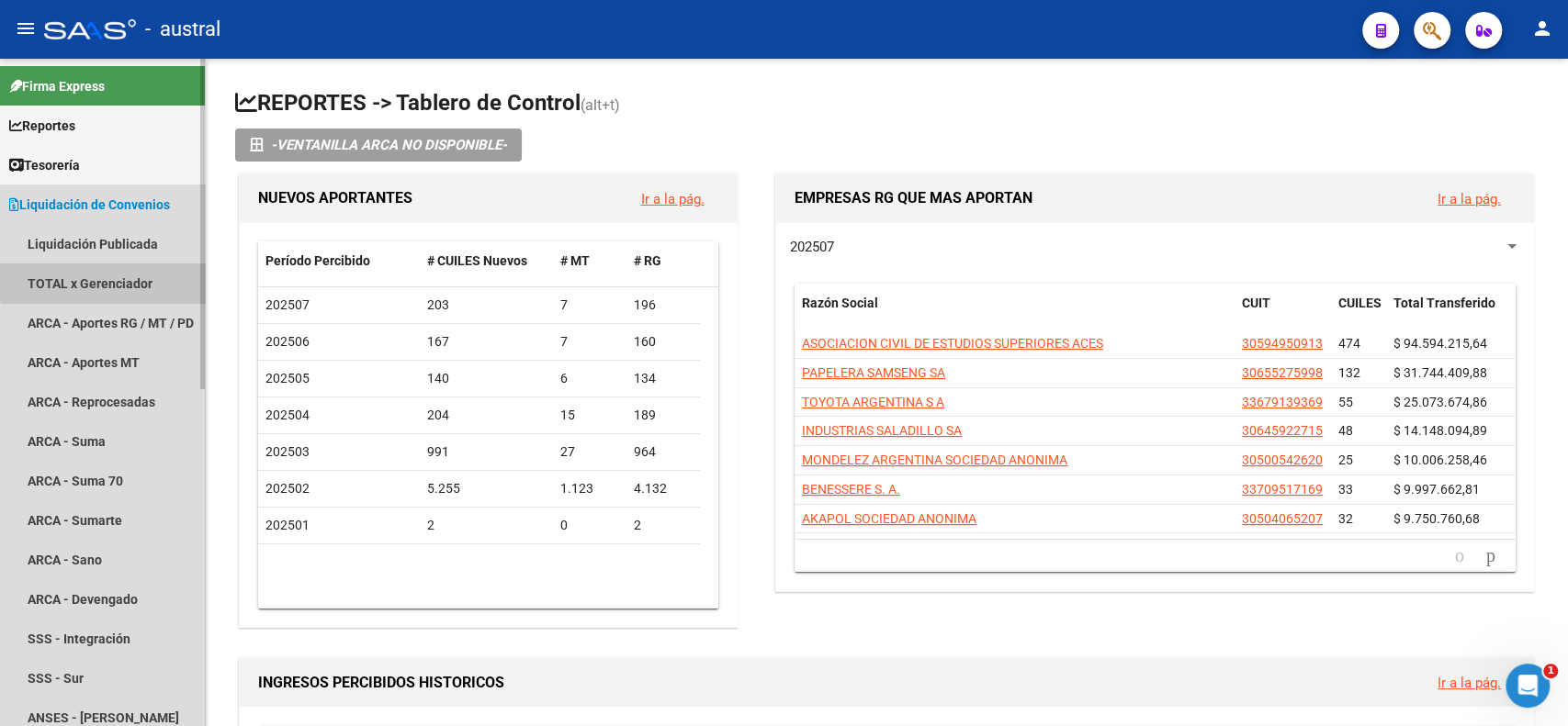
click at [118, 272] on link "TOTAL x Gerenciador" at bounding box center [102, 284] width 204 height 40
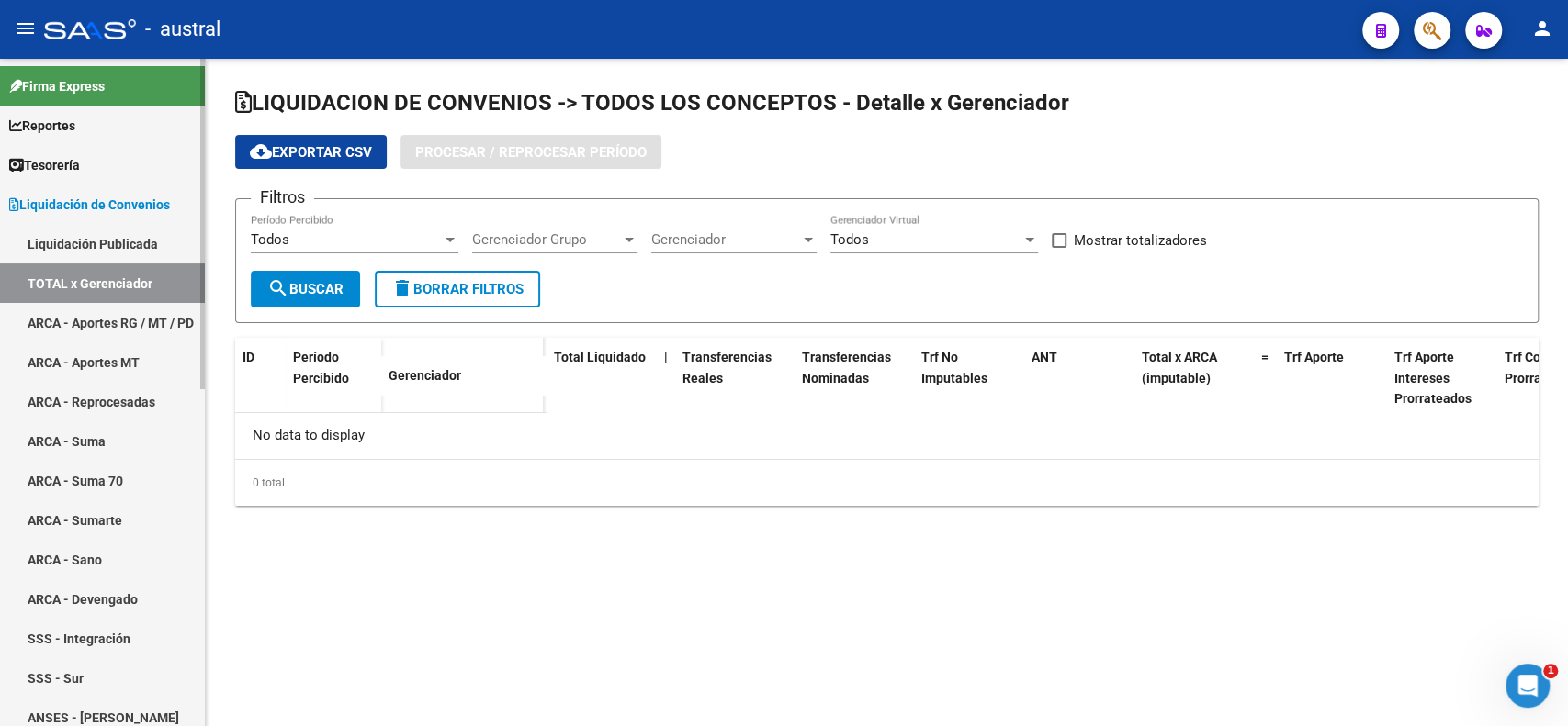
checkbox input "true"
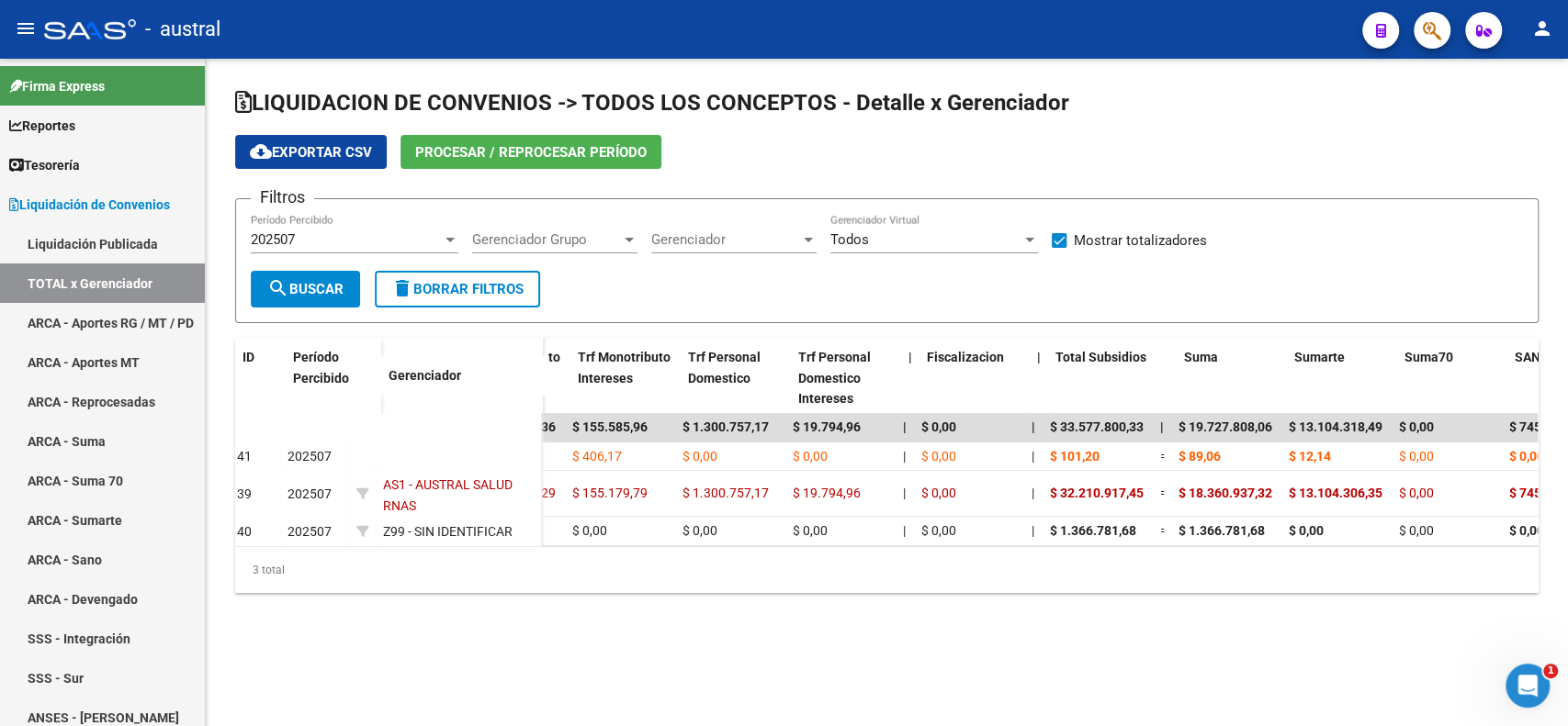
scroll to position [0, 1257]
click at [426, 240] on div "202507" at bounding box center [346, 239] width 192 height 17
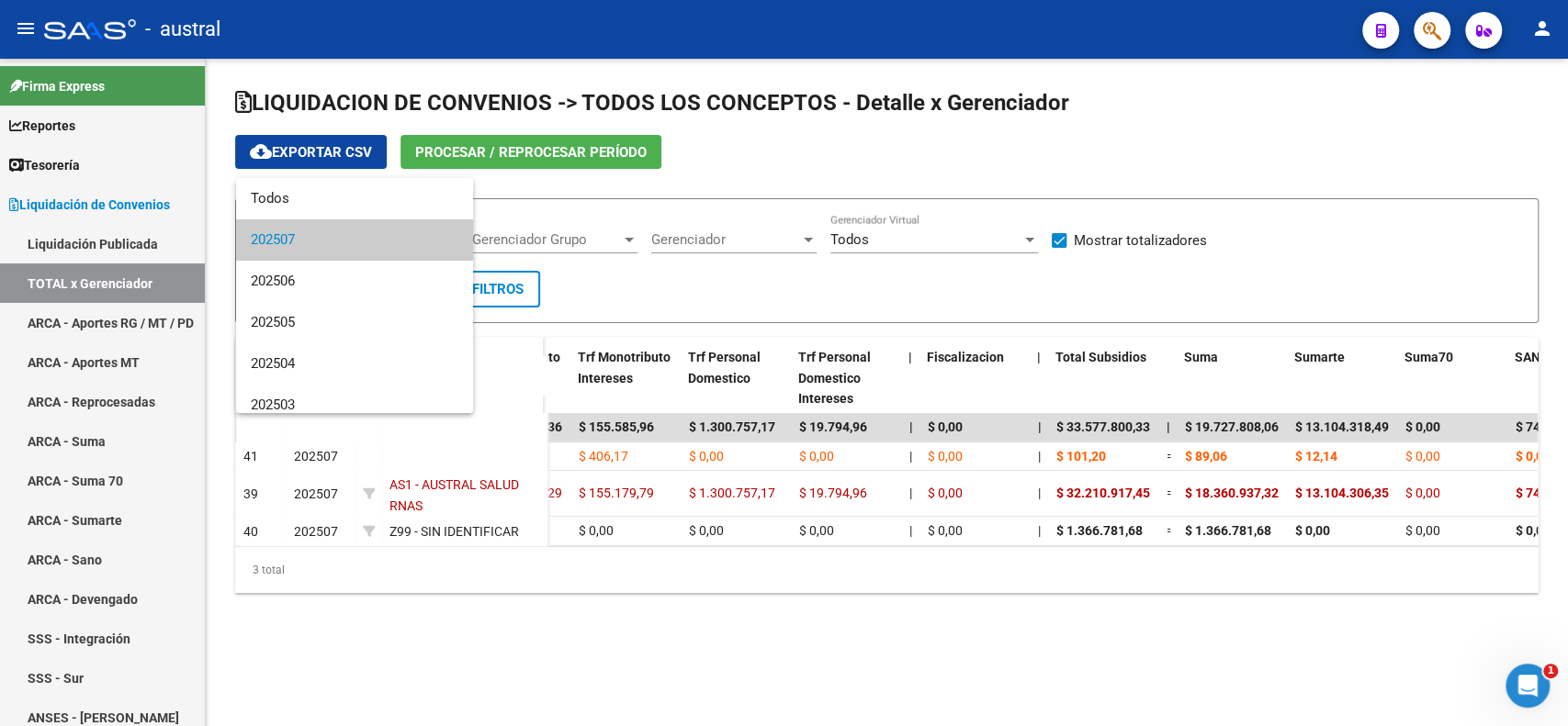
scroll to position [54, 0]
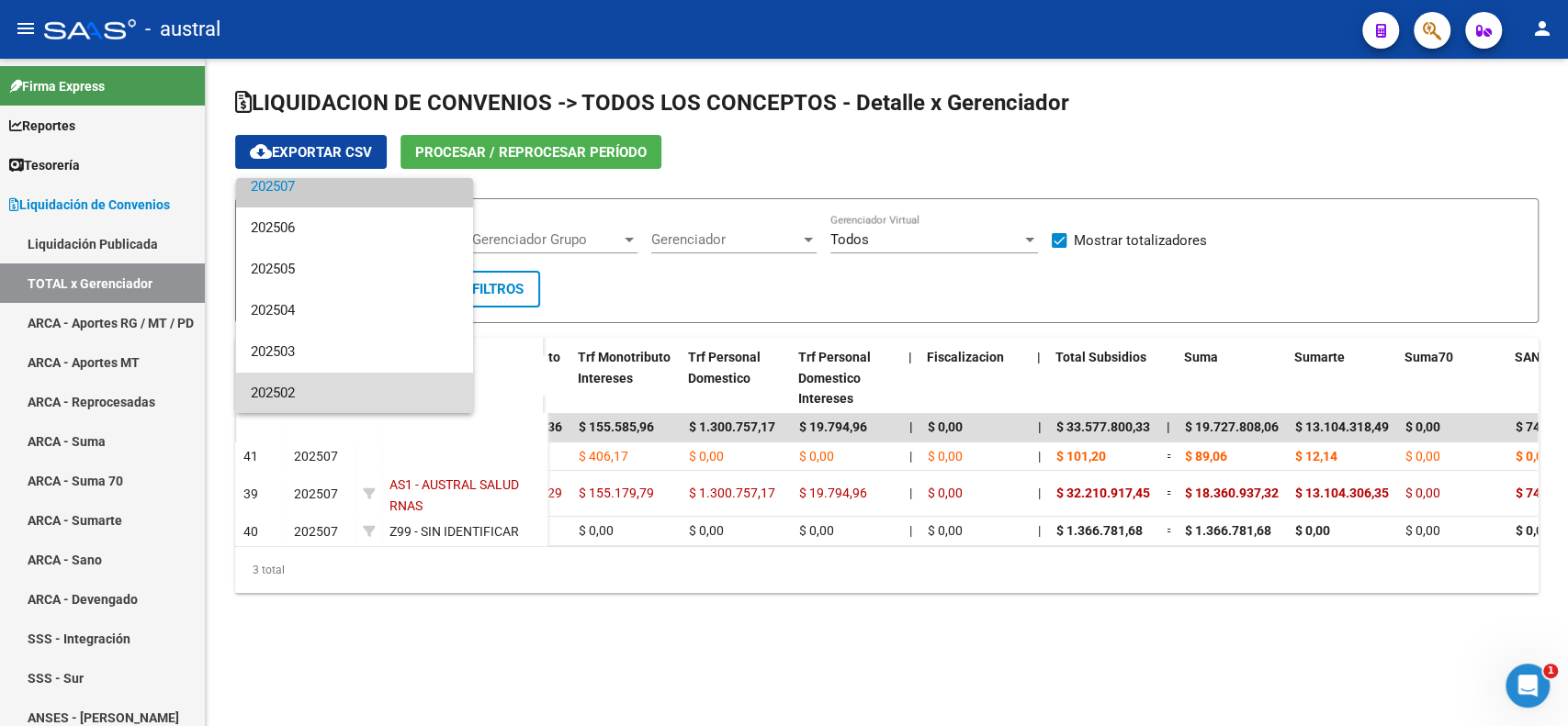
click at [366, 394] on span "202502" at bounding box center [354, 394] width 207 height 42
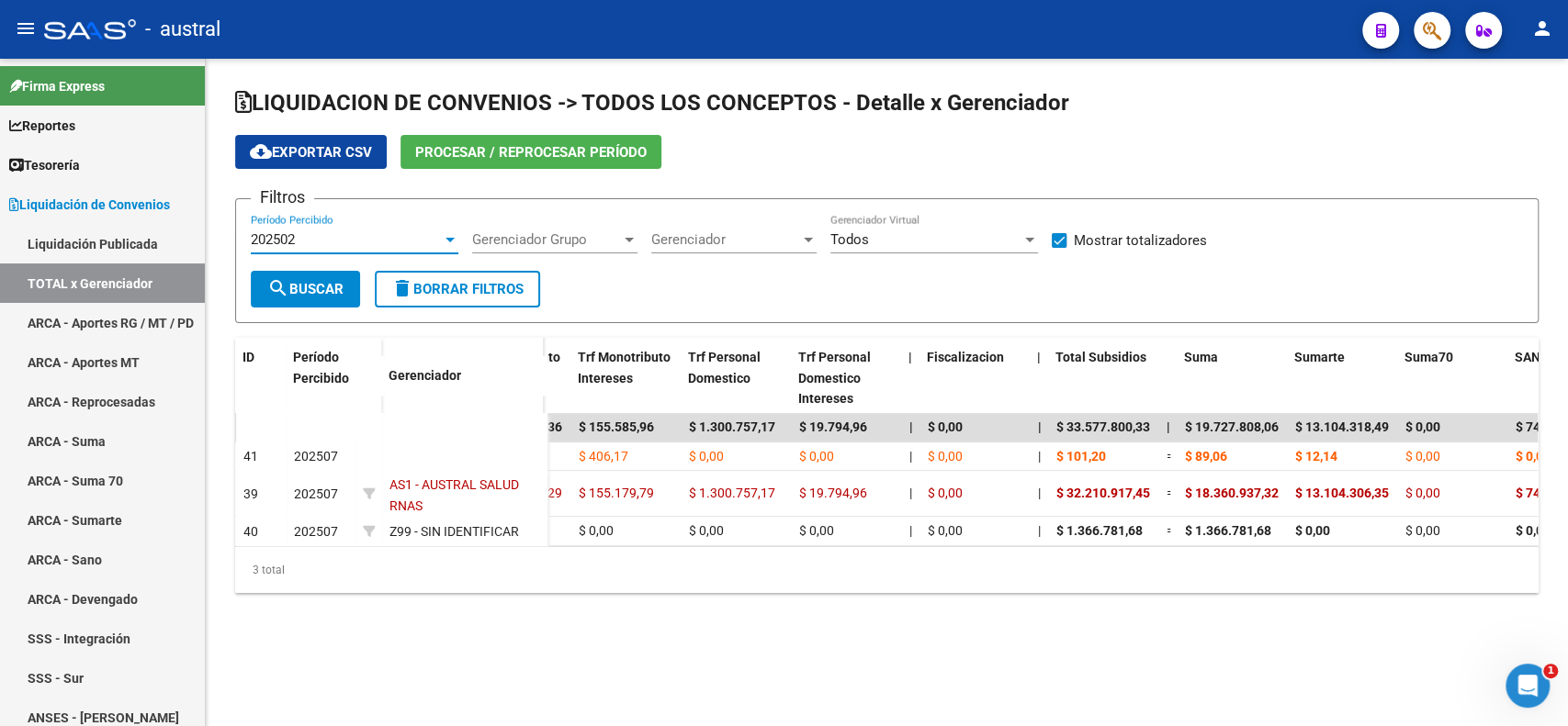
click at [310, 281] on span "search Buscar" at bounding box center [305, 289] width 76 height 17
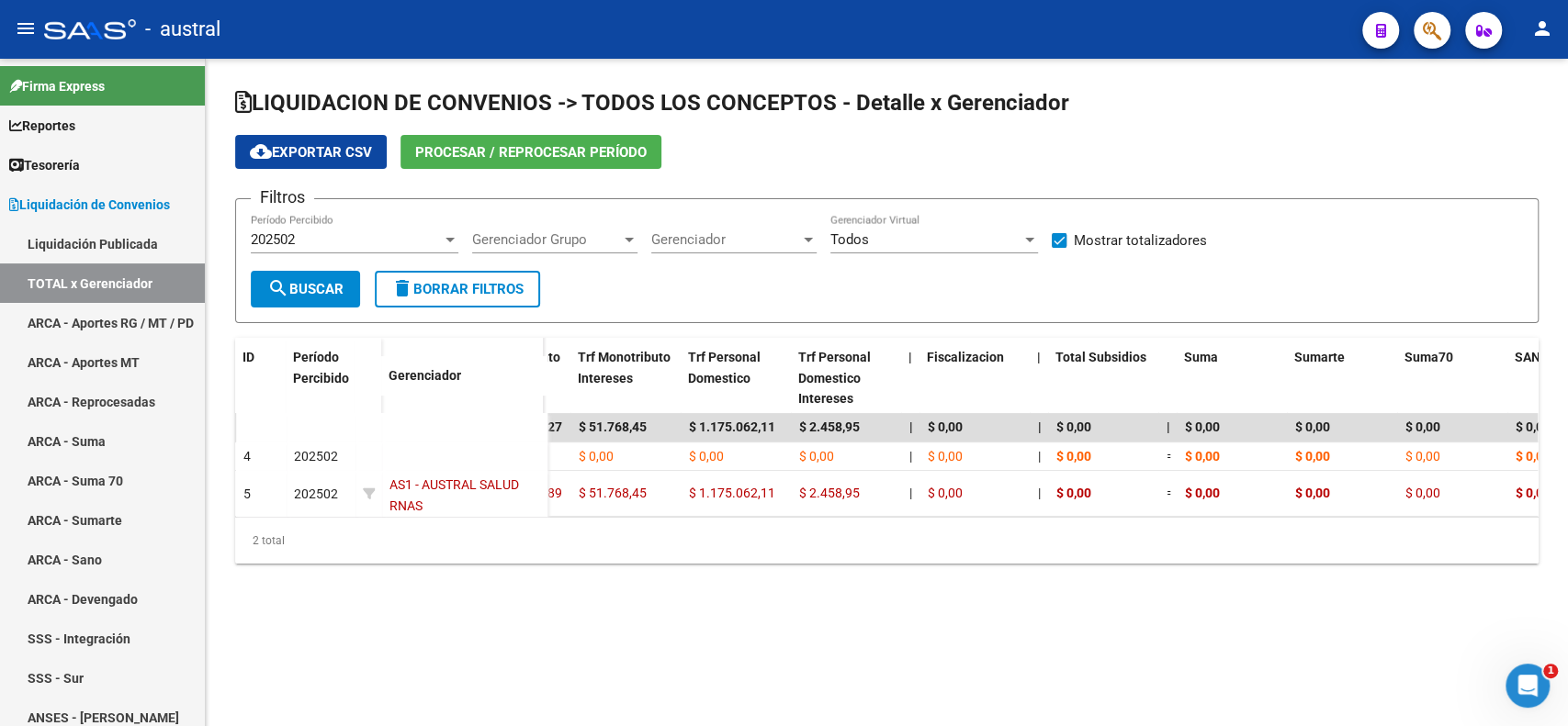
scroll to position [0, 1260]
click at [373, 245] on div "202502" at bounding box center [346, 239] width 192 height 17
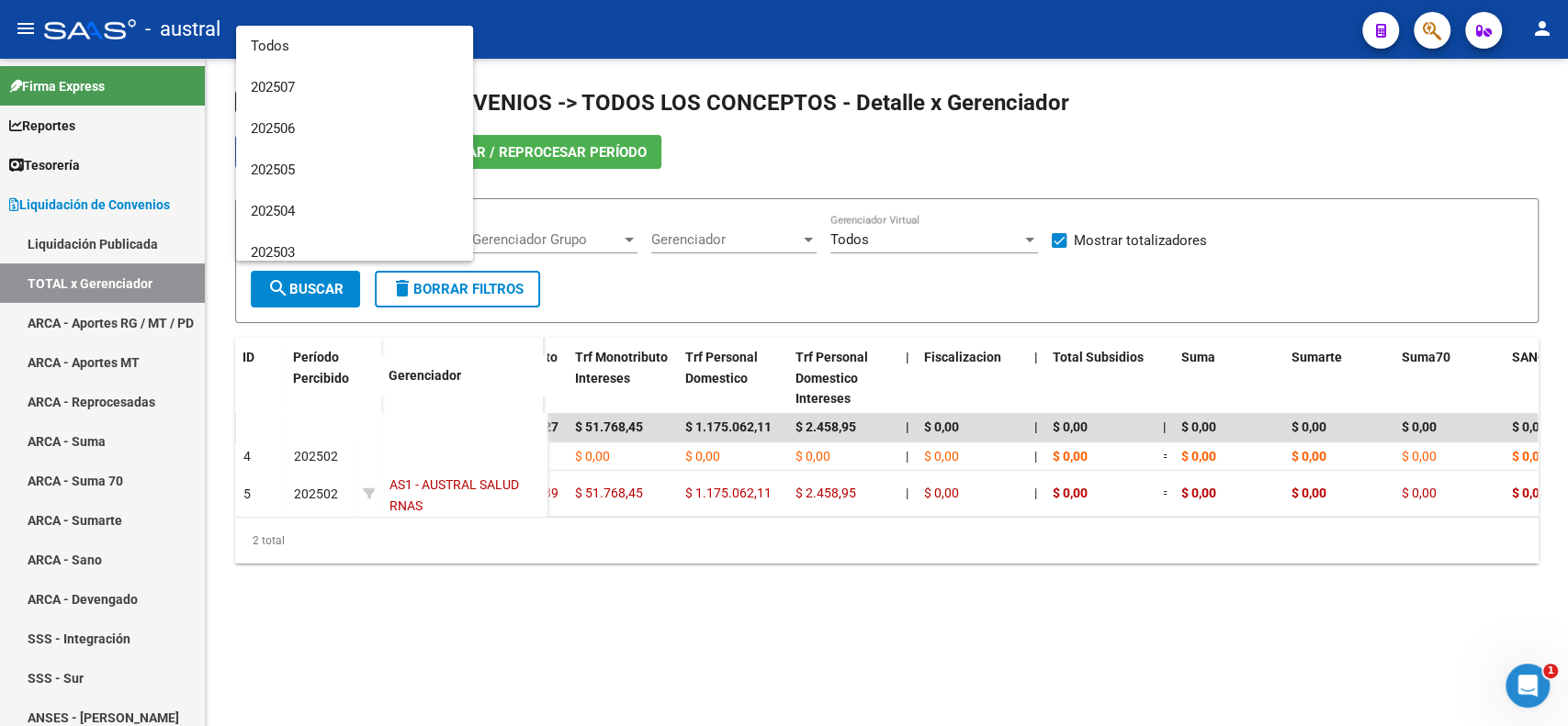
scroll to position [54, 0]
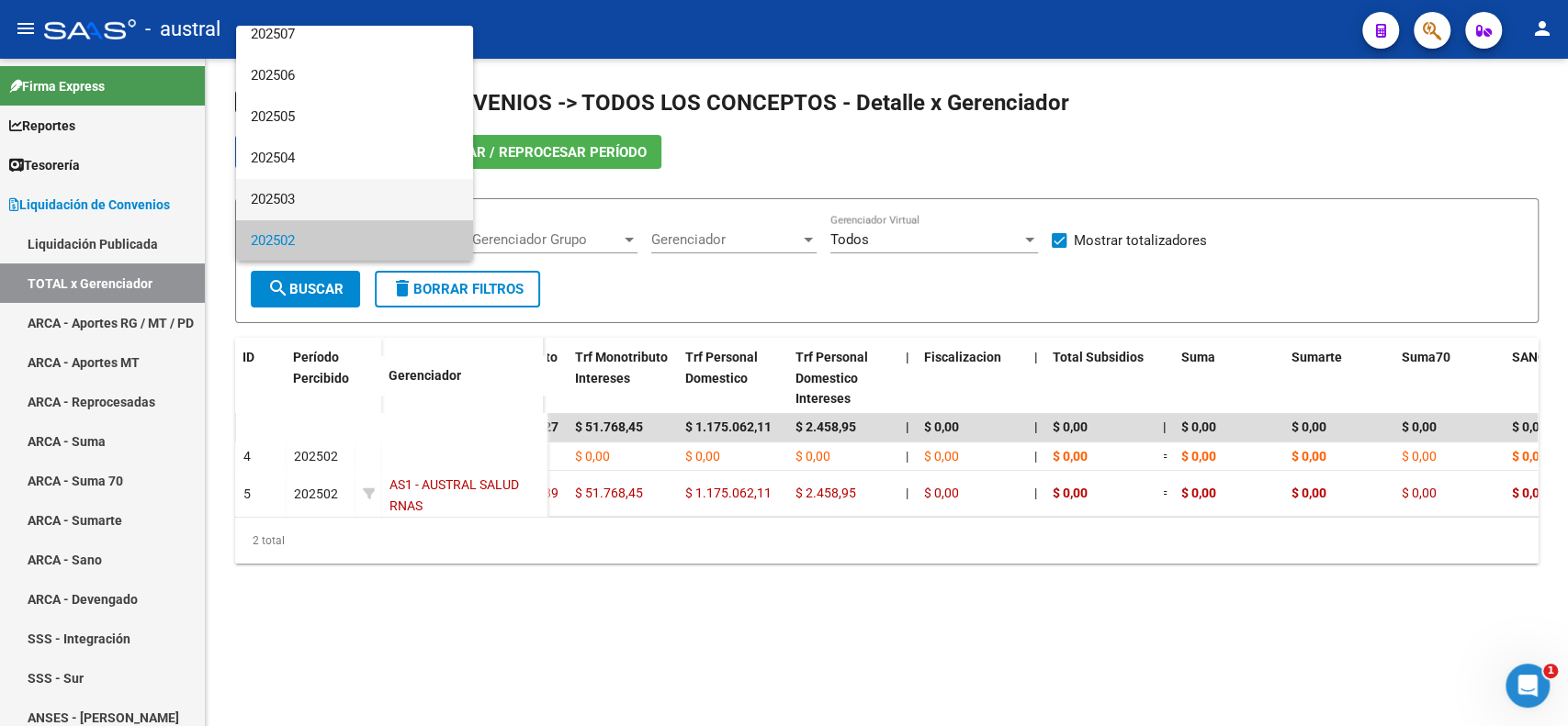
click at [365, 187] on span "202503" at bounding box center [354, 200] width 207 height 42
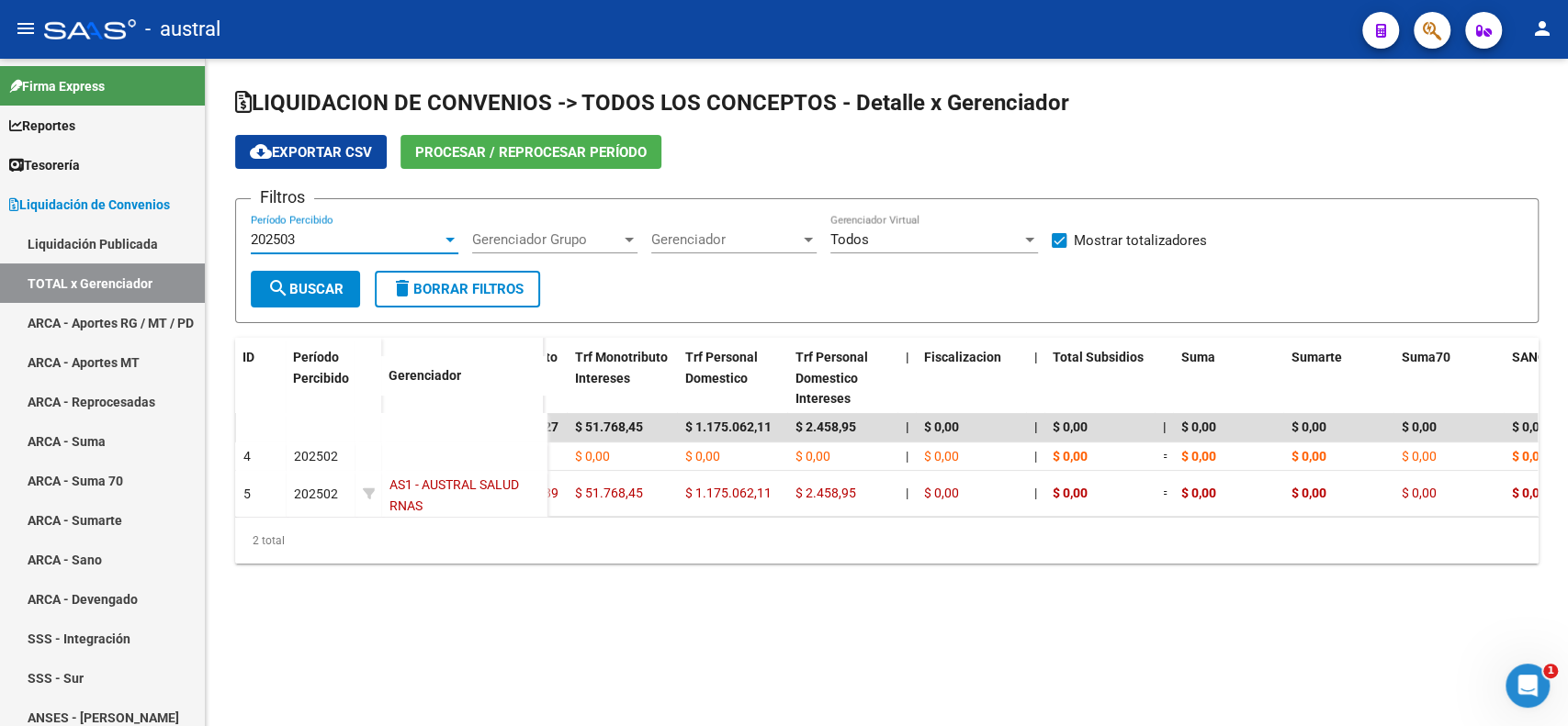
click at [323, 283] on span "search Buscar" at bounding box center [305, 289] width 76 height 17
click at [331, 245] on div "202503" at bounding box center [346, 239] width 192 height 17
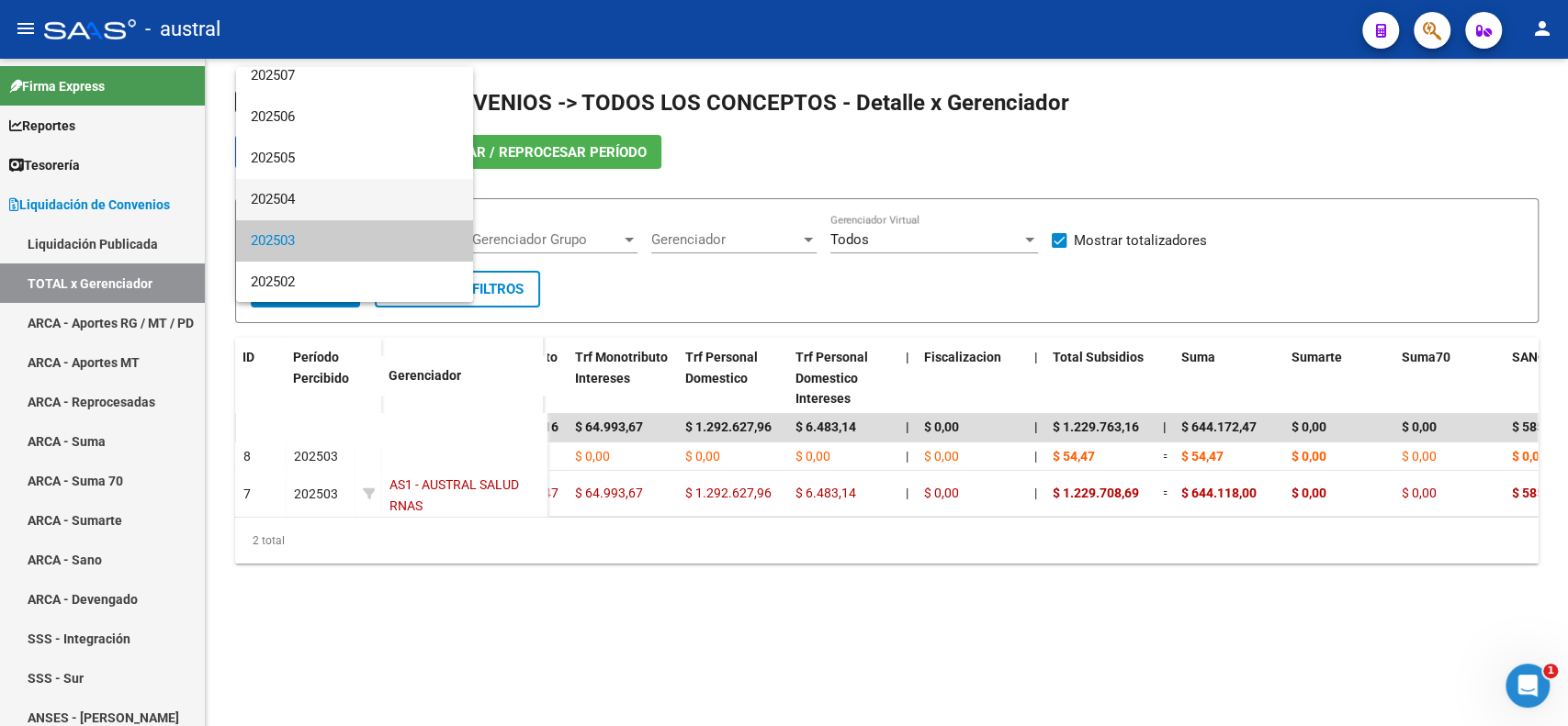
click at [330, 204] on span "202504" at bounding box center [354, 200] width 207 height 42
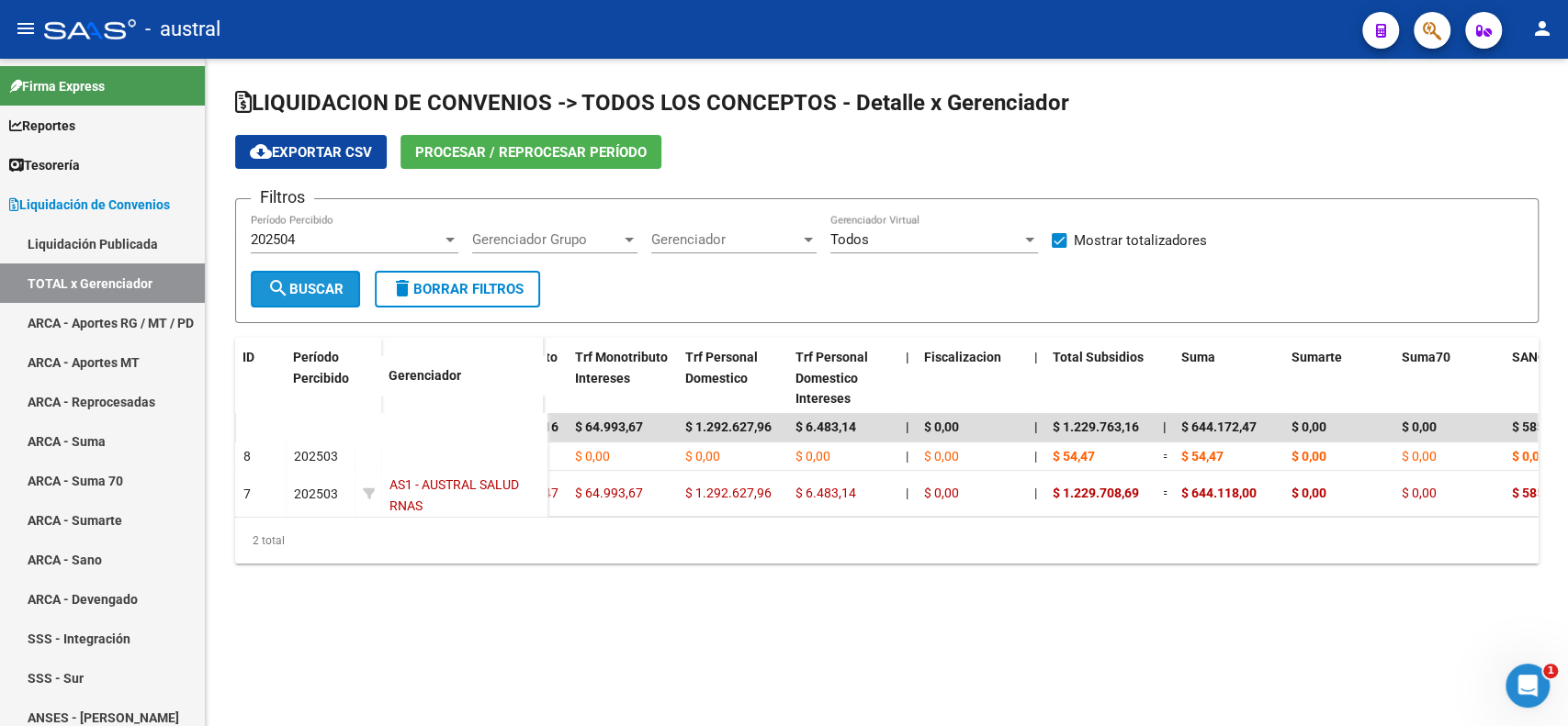
click at [322, 286] on span "search Buscar" at bounding box center [305, 289] width 76 height 17
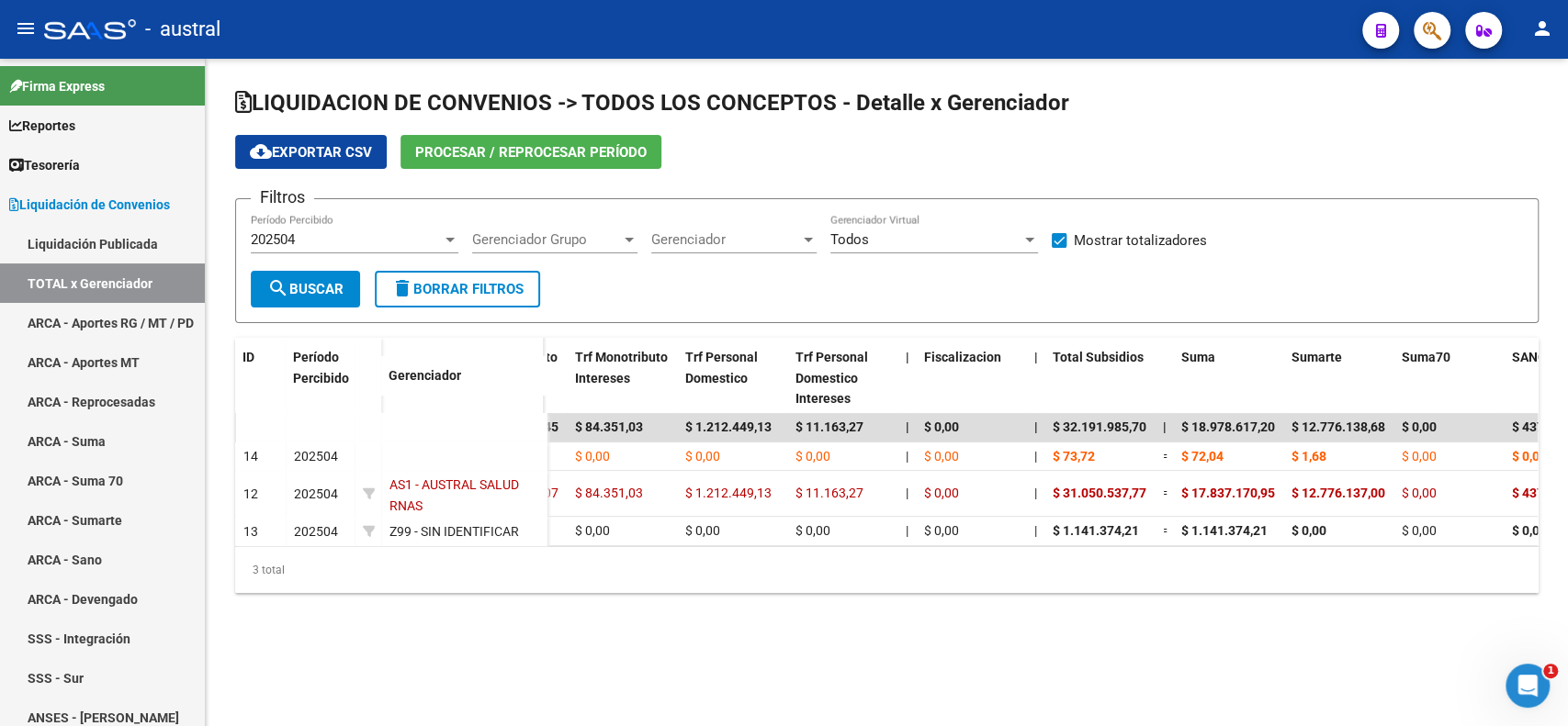
click at [328, 241] on div "202504" at bounding box center [346, 239] width 192 height 17
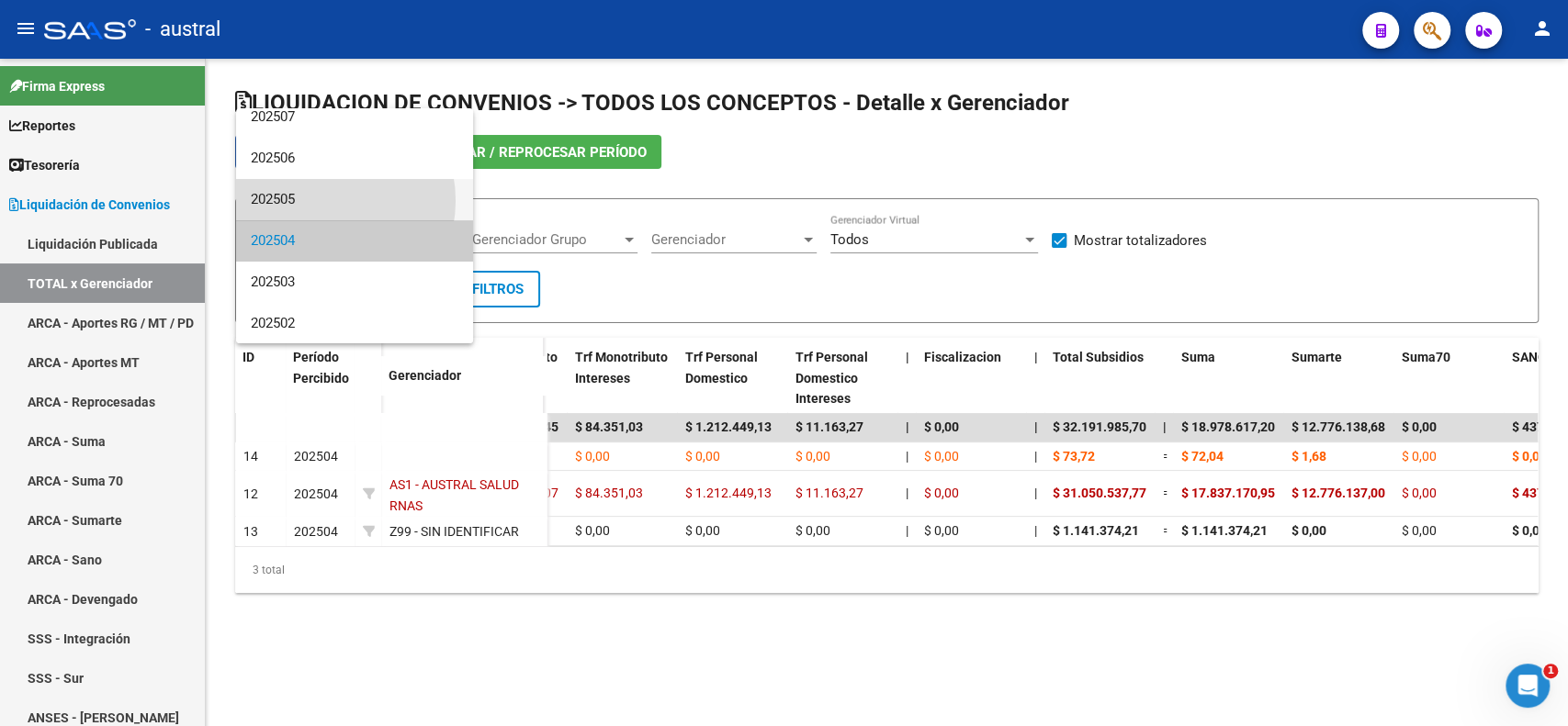
click at [321, 200] on span "202505" at bounding box center [354, 200] width 207 height 42
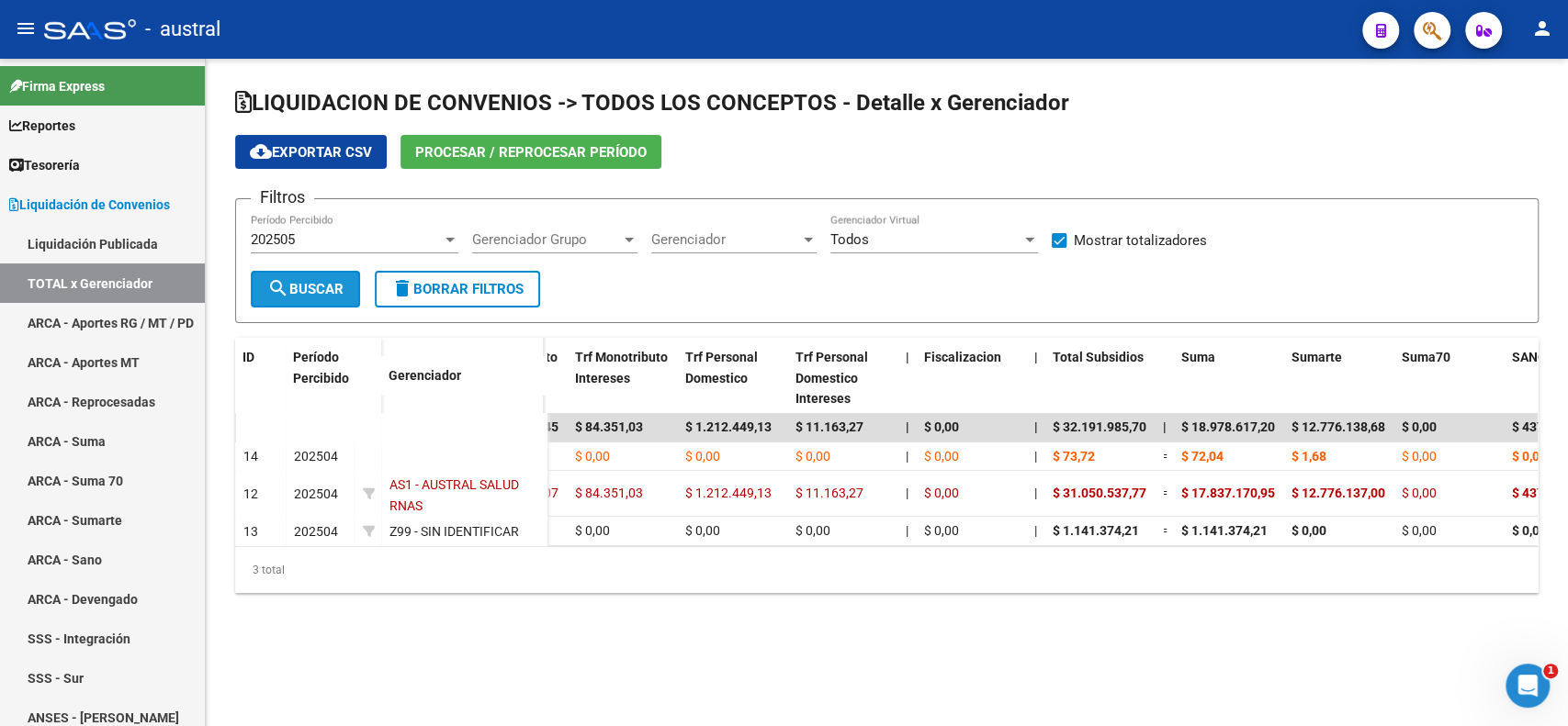
click at [329, 295] on span "search Buscar" at bounding box center [305, 289] width 76 height 17
click at [331, 237] on div "202505" at bounding box center [346, 239] width 192 height 17
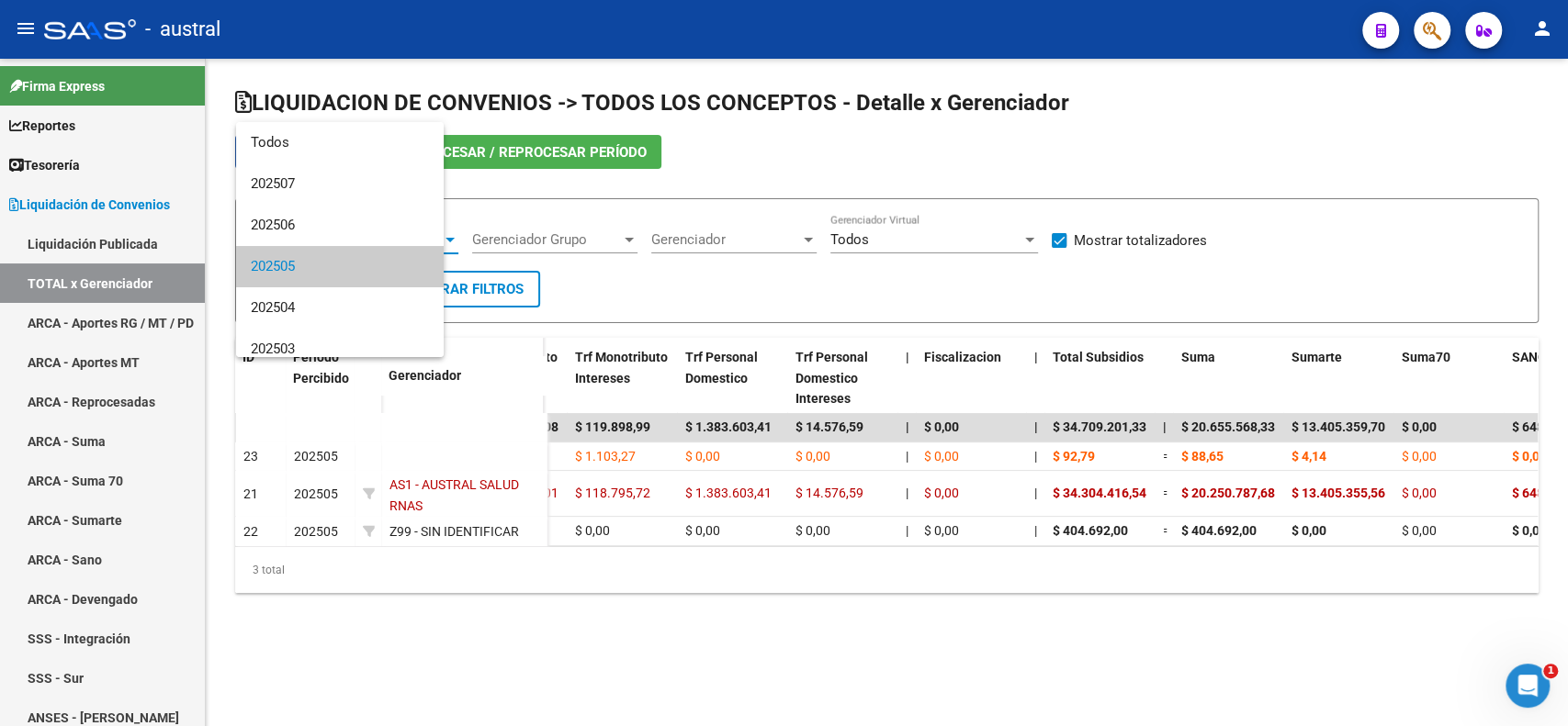
scroll to position [27, 0]
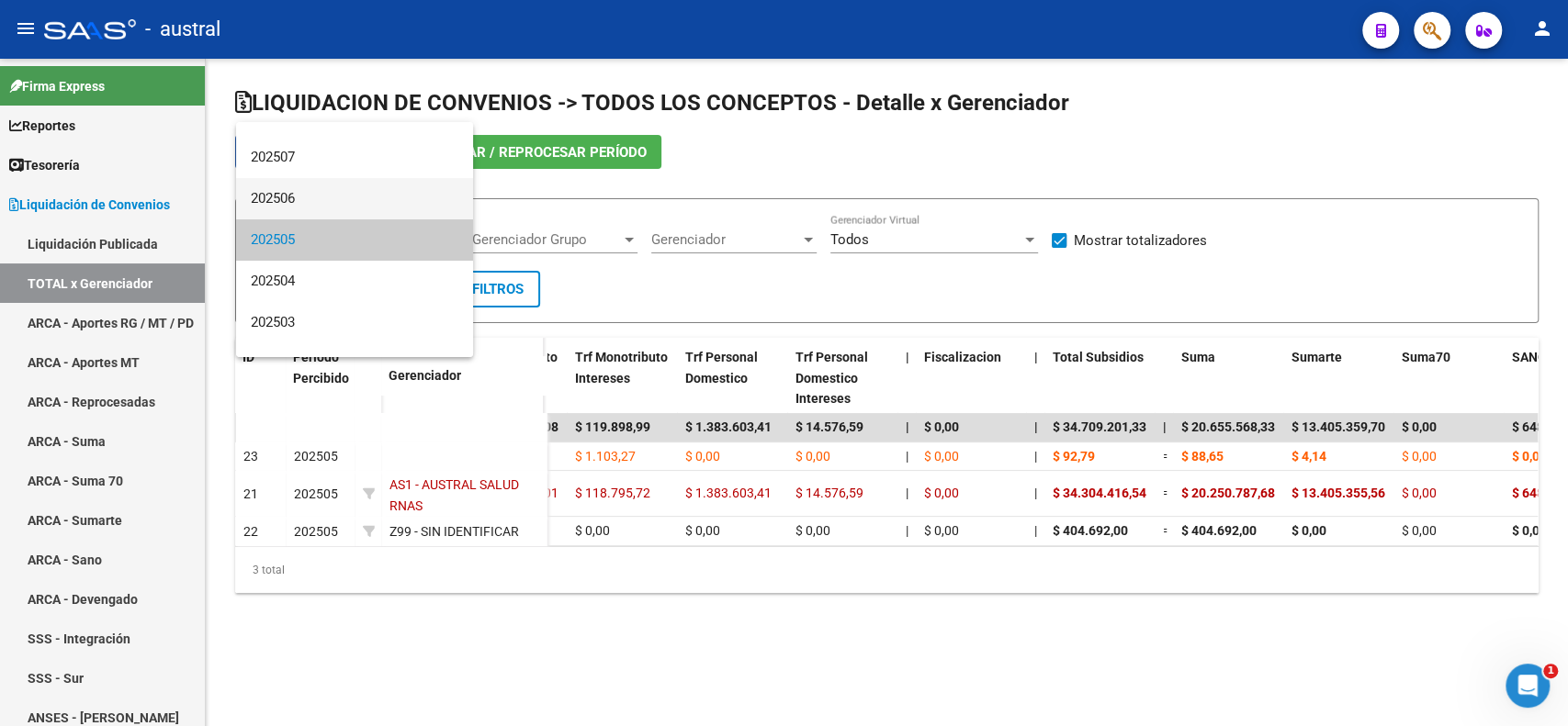
click at [333, 189] on span "202506" at bounding box center [354, 199] width 207 height 42
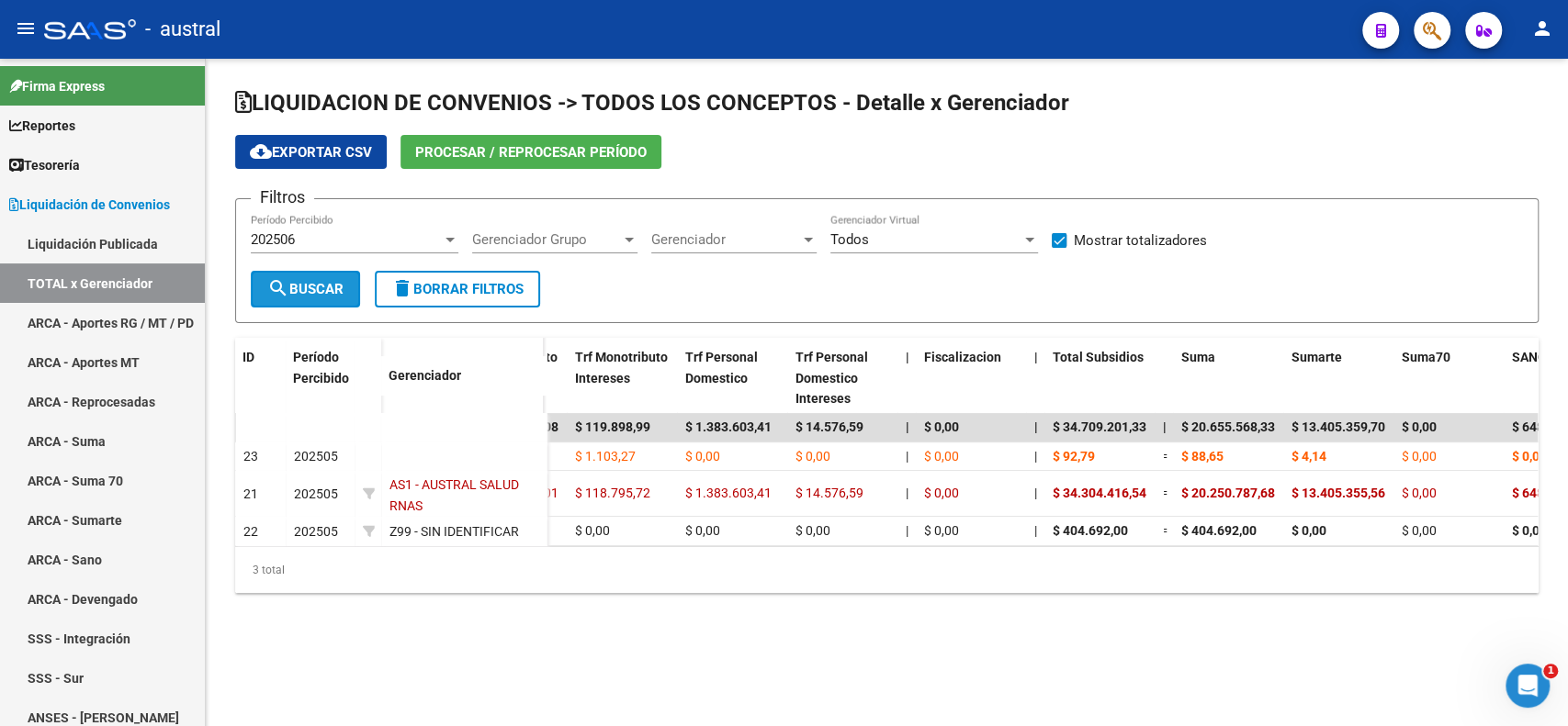
click at [316, 279] on button "search Buscar" at bounding box center [306, 289] width 109 height 37
click at [321, 243] on div "202506" at bounding box center [346, 239] width 192 height 17
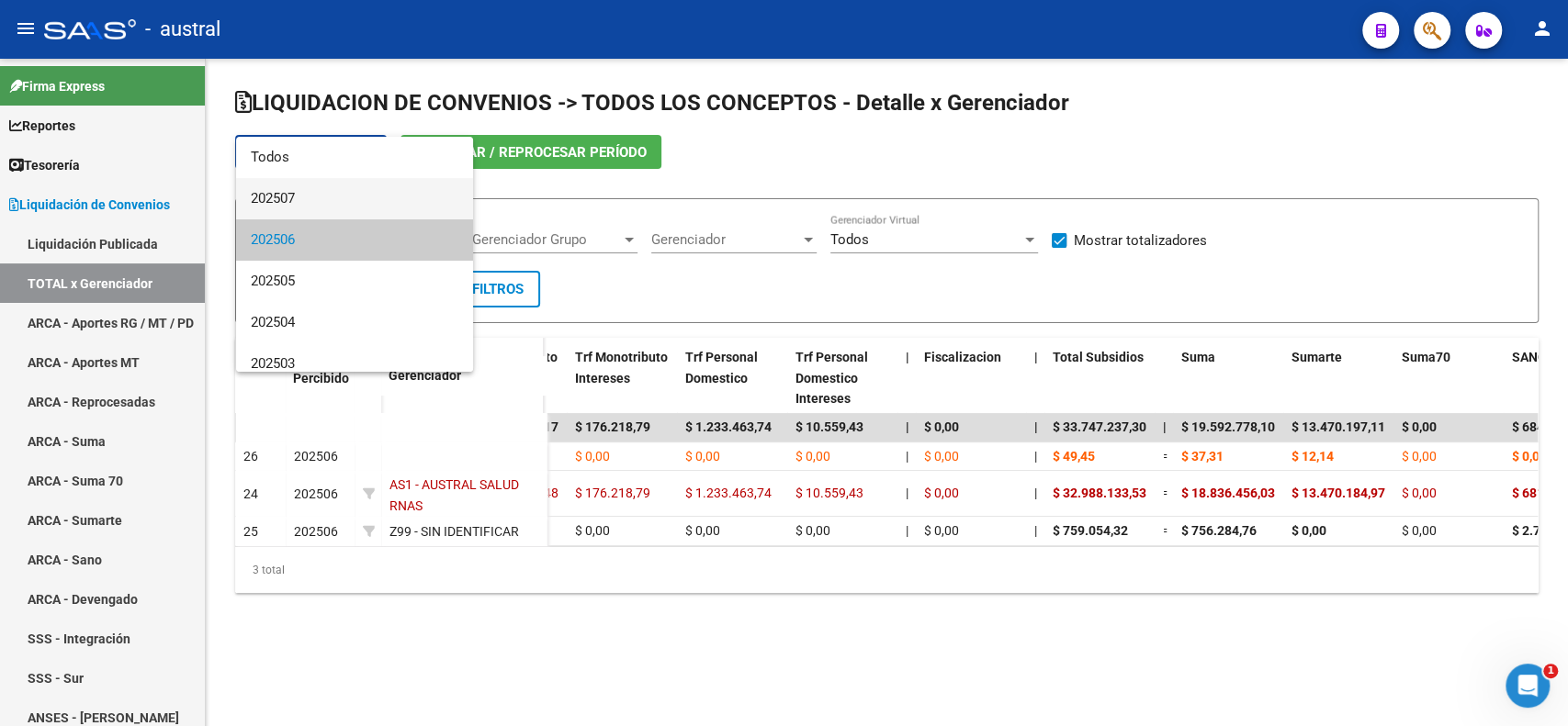
click at [328, 191] on span "202507" at bounding box center [354, 199] width 207 height 42
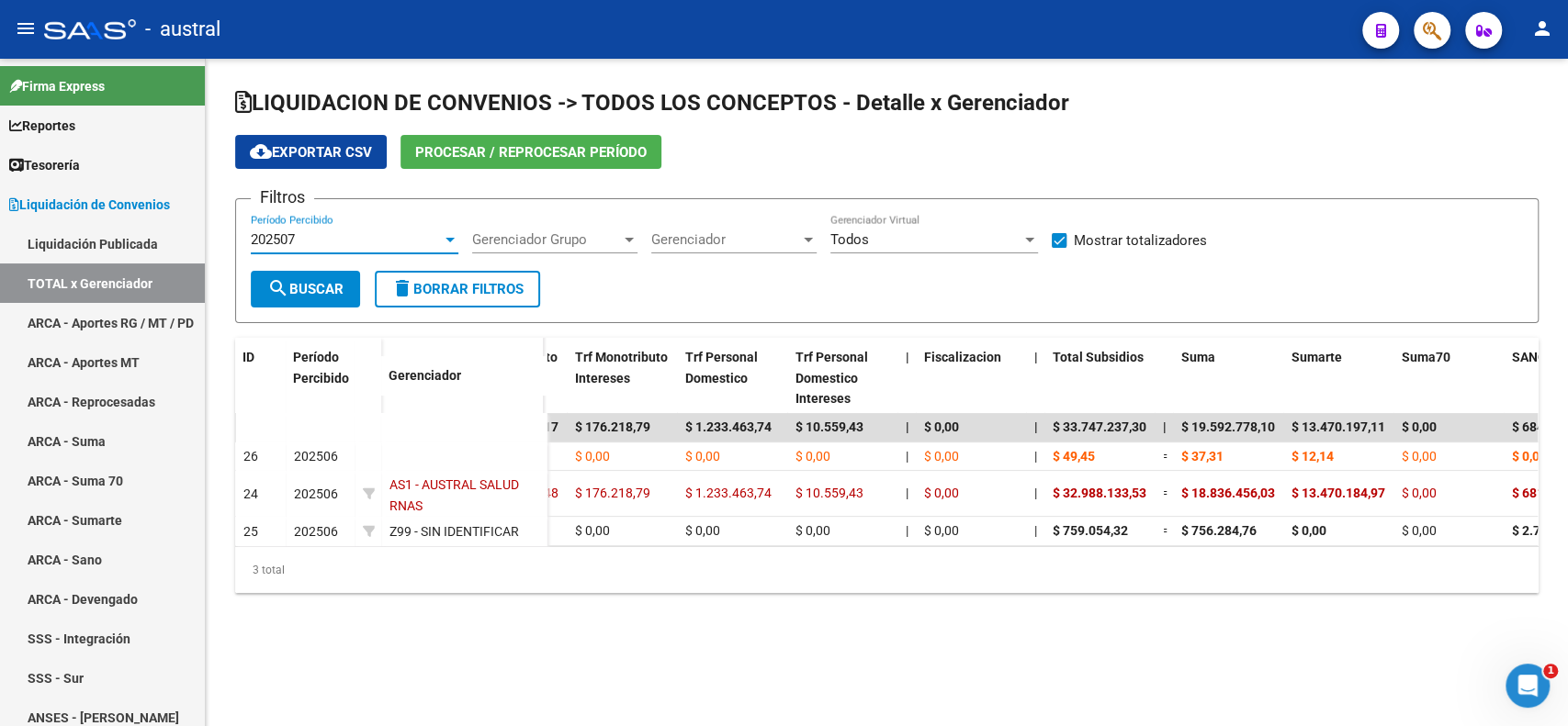
click at [314, 289] on span "search Buscar" at bounding box center [305, 289] width 76 height 17
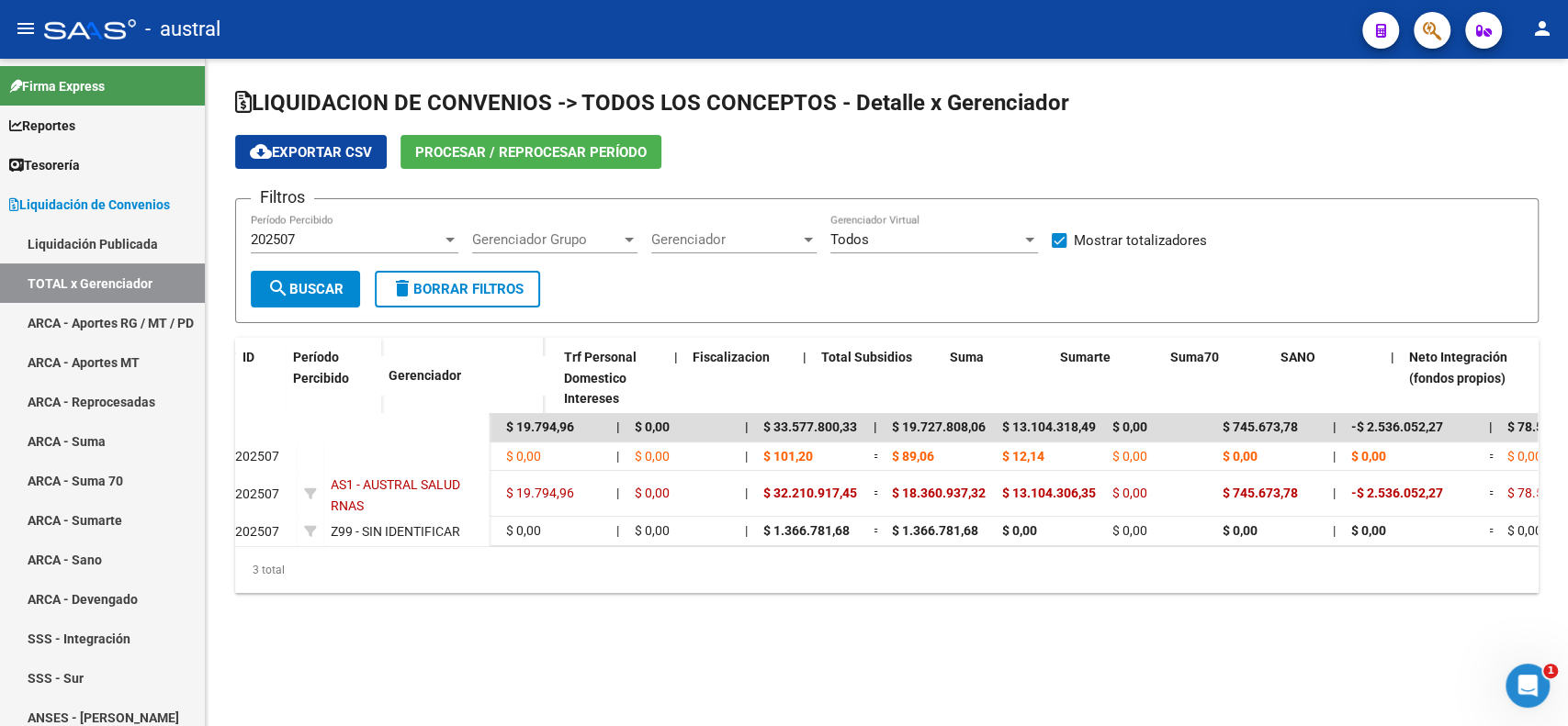
scroll to position [0, 1031]
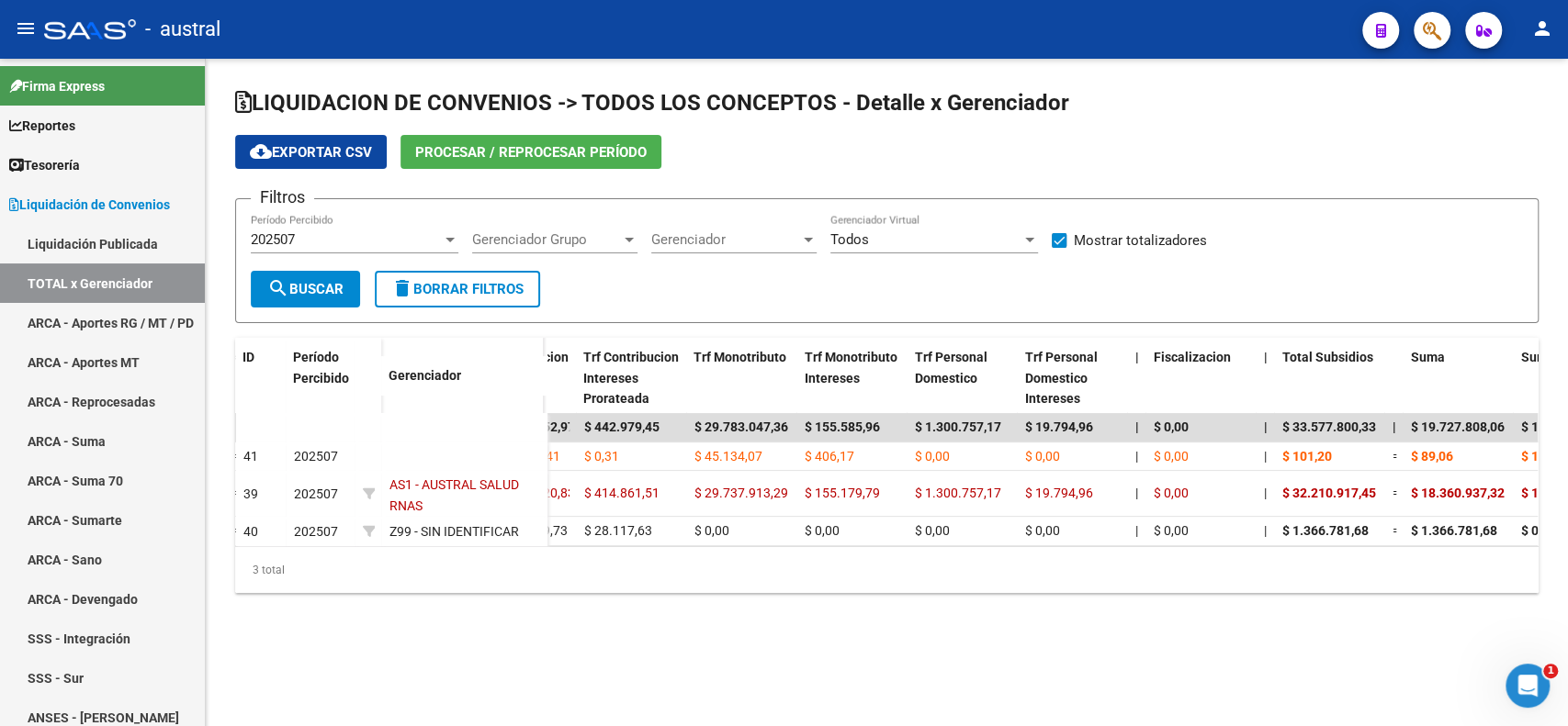
click at [369, 225] on div "202507 Período Percibido" at bounding box center [354, 234] width 207 height 40
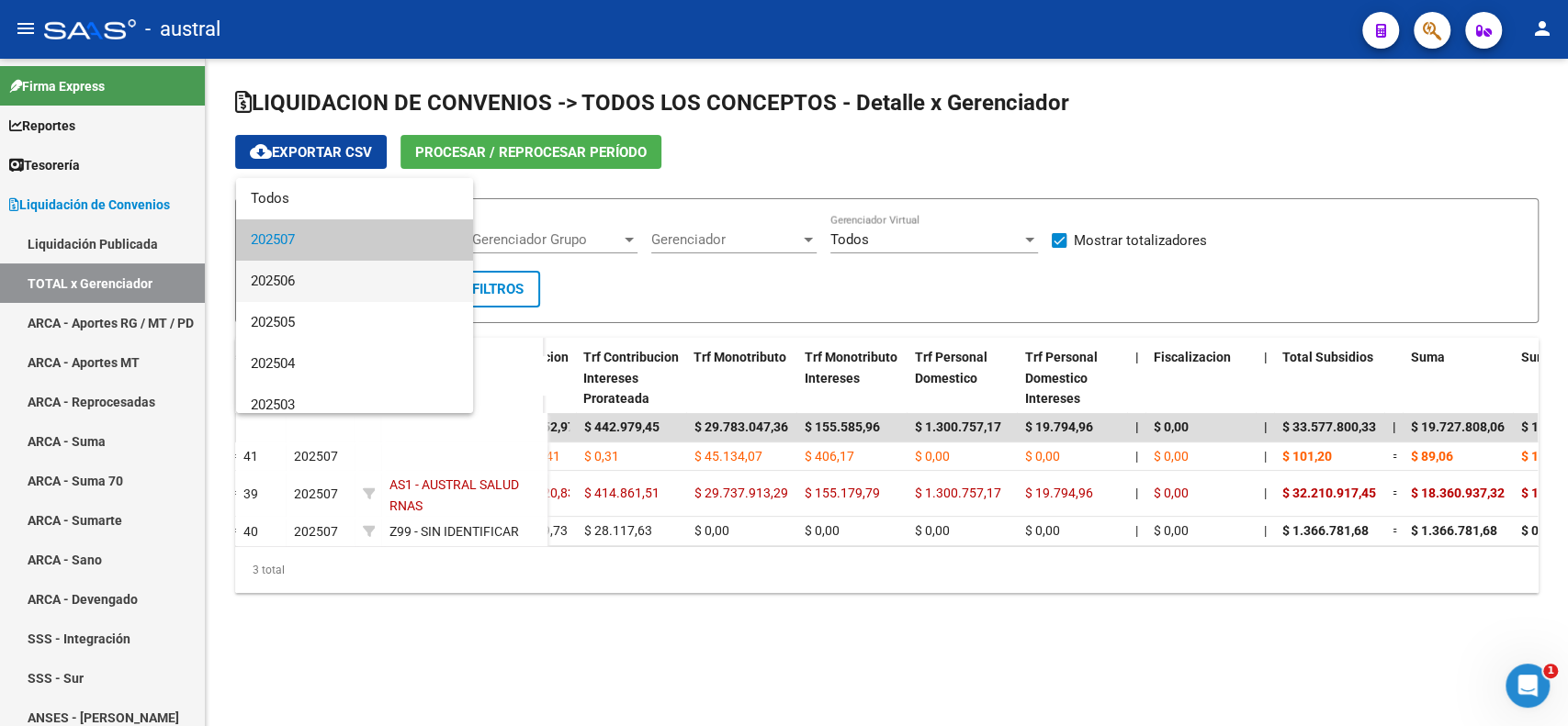
drag, startPoint x: 367, startPoint y: 278, endPoint x: 375, endPoint y: 289, distance: 13.6
click at [367, 278] on span "202506" at bounding box center [354, 282] width 207 height 42
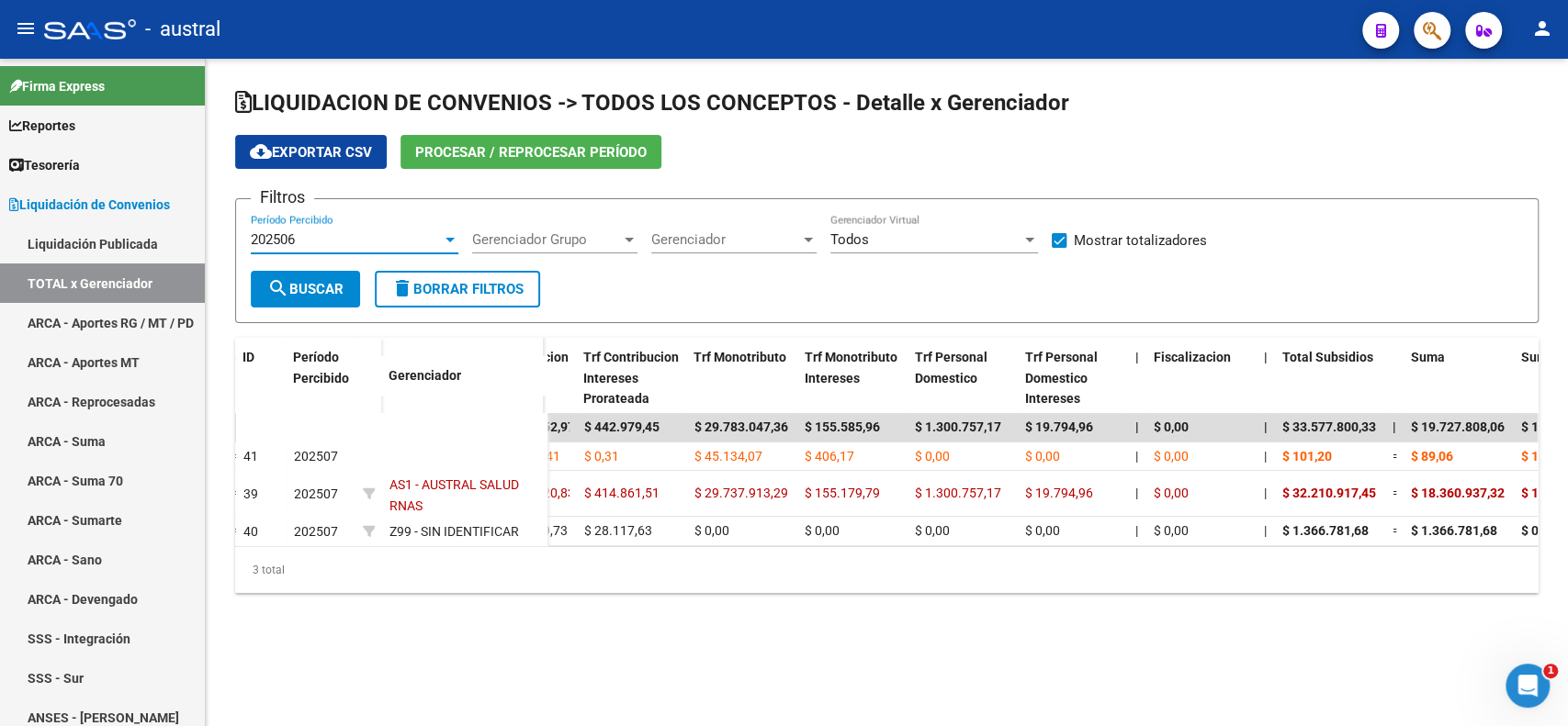
click at [328, 298] on button "search Buscar" at bounding box center [306, 289] width 109 height 37
click at [358, 246] on div "202506" at bounding box center [346, 239] width 192 height 17
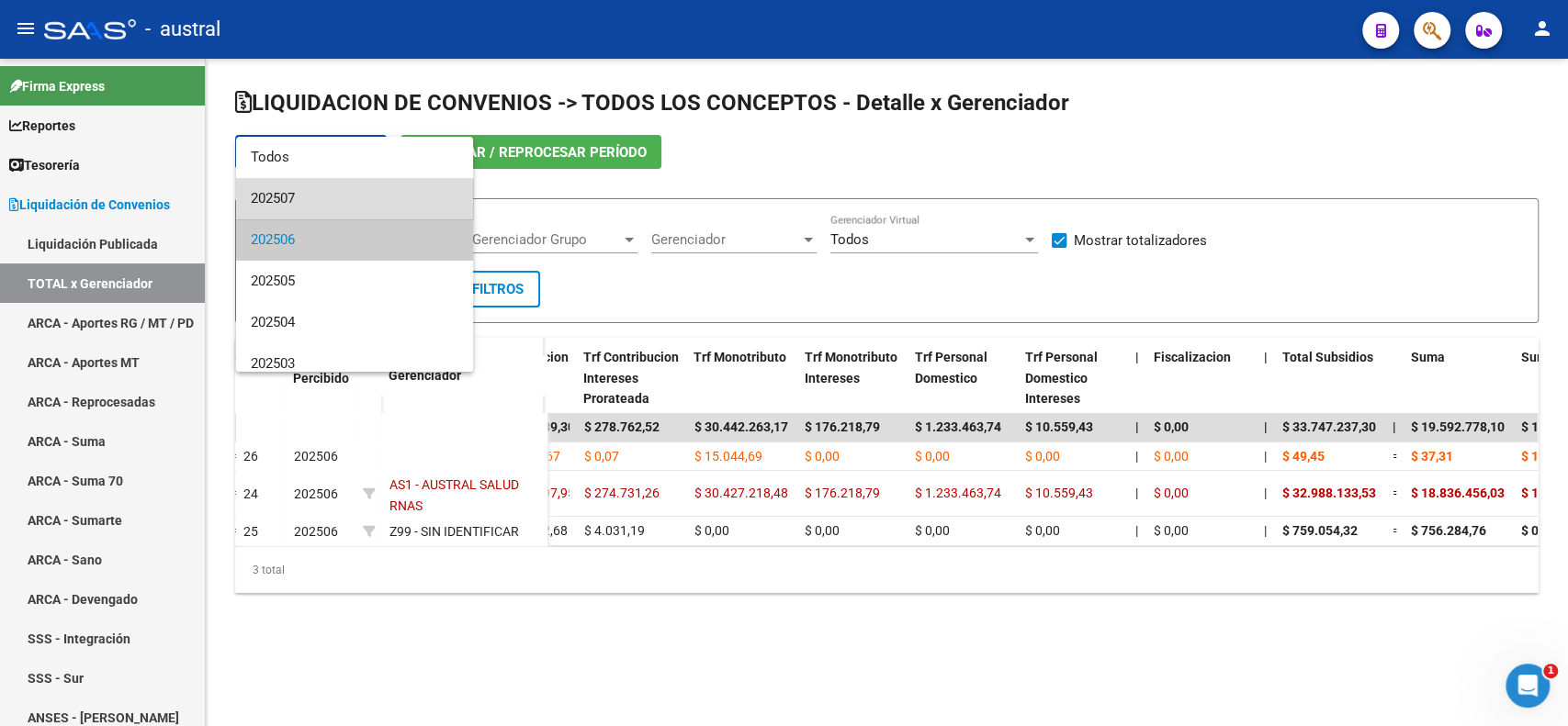
click at [372, 196] on span "202507" at bounding box center [354, 199] width 207 height 42
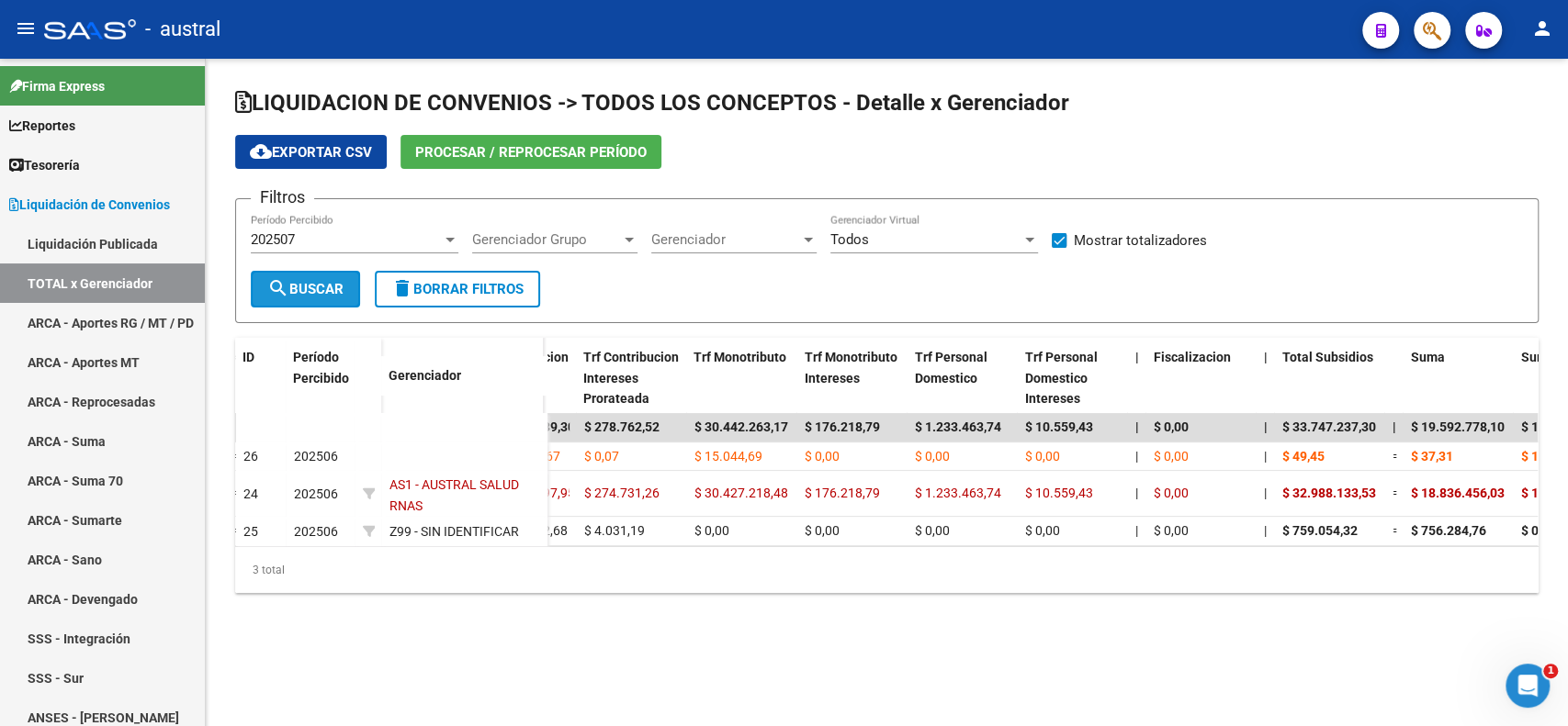
click at [319, 297] on span "search Buscar" at bounding box center [305, 289] width 76 height 17
